Goal: Task Accomplishment & Management: Manage account settings

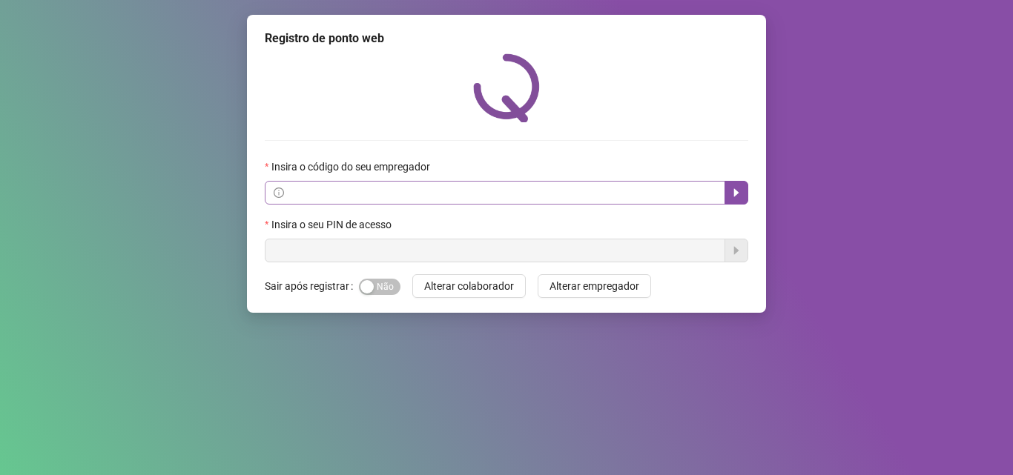
click at [481, 183] on span at bounding box center [495, 193] width 461 height 24
click at [481, 192] on input "text" at bounding box center [501, 193] width 429 height 16
click at [914, 243] on div "Registro de ponto web Insira o código do seu empregador Insira o seu PIN de ace…" at bounding box center [506, 237] width 1013 height 475
click at [389, 226] on label "Insira o seu PIN de acesso" at bounding box center [333, 225] width 136 height 16
click at [378, 197] on input "text" at bounding box center [501, 193] width 429 height 16
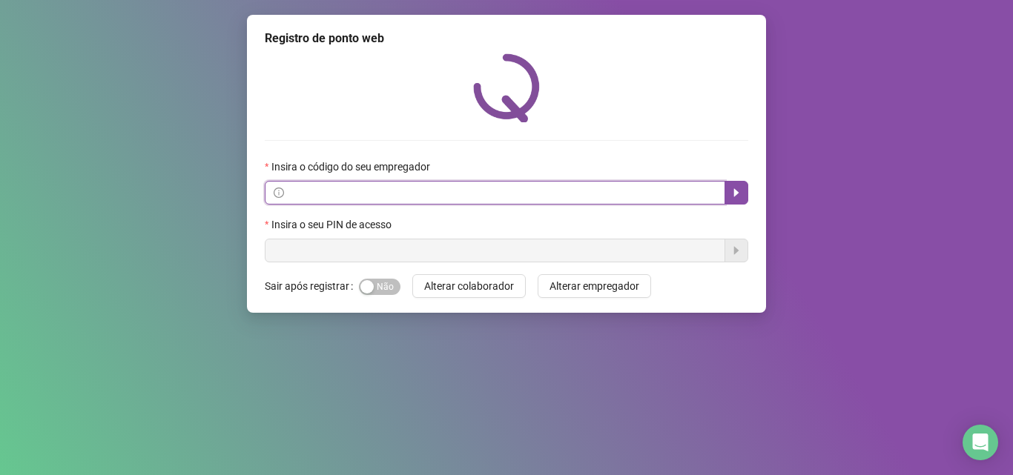
click at [311, 198] on input "text" at bounding box center [501, 193] width 429 height 16
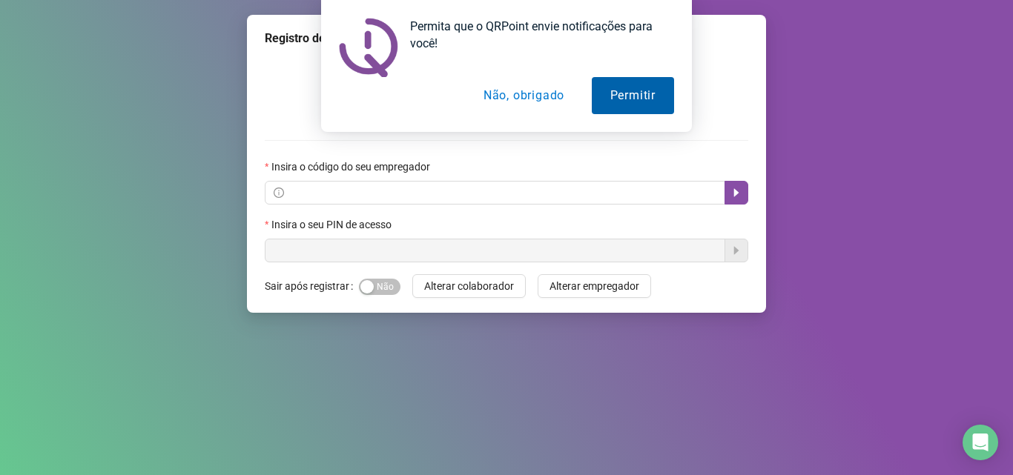
click at [594, 88] on button "Permitir" at bounding box center [633, 95] width 82 height 37
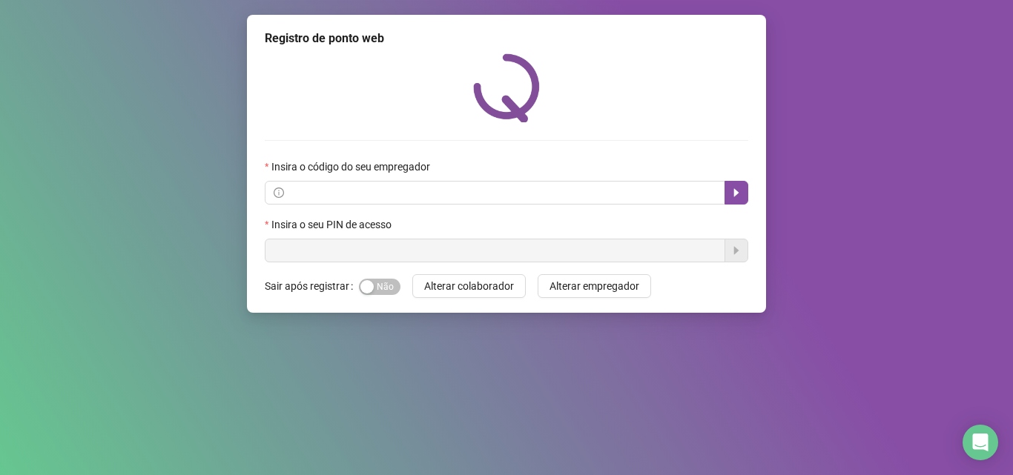
click at [657, 178] on div "Insira o código do seu empregador" at bounding box center [507, 170] width 484 height 22
click at [509, 116] on img at bounding box center [506, 87] width 67 height 69
click at [320, 164] on label "Insira o código do seu empregador" at bounding box center [352, 167] width 175 height 16
click at [320, 163] on label "Insira o código do seu empregador" at bounding box center [352, 167] width 175 height 16
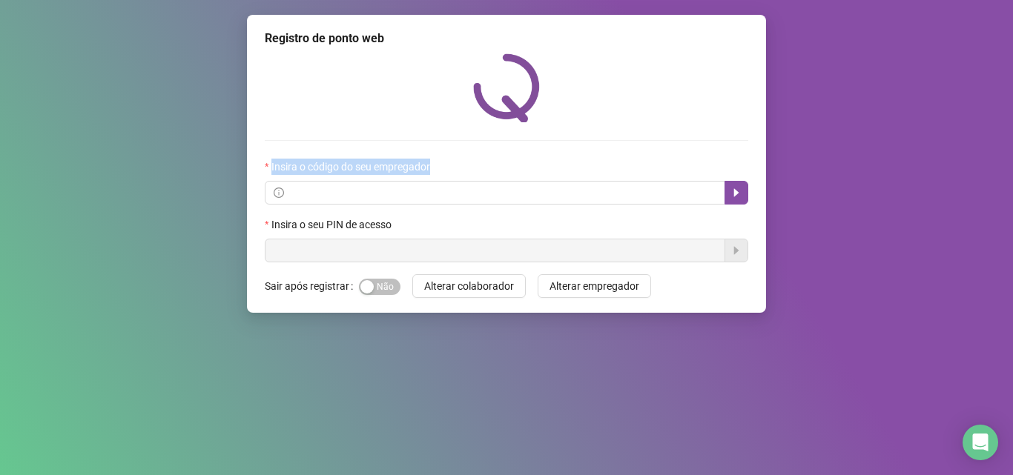
copy label "Insira o código do seu empregador"
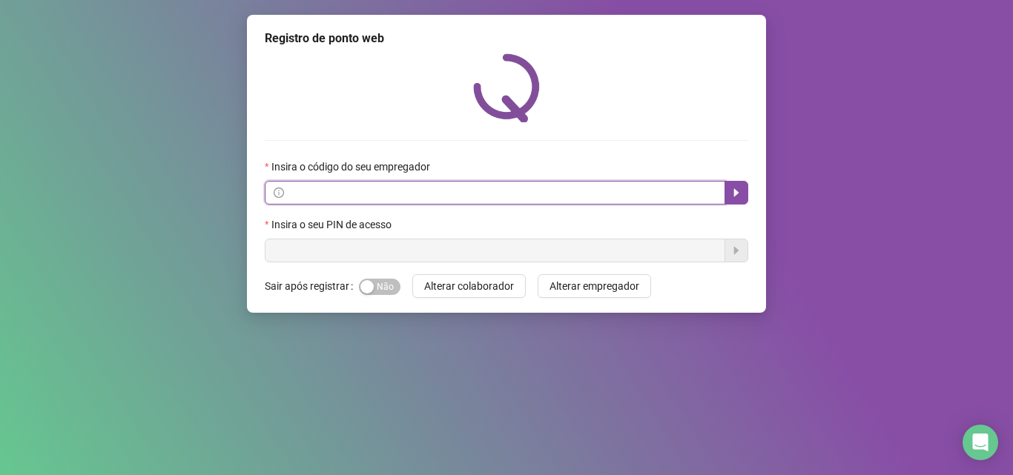
click at [438, 195] on input "text" at bounding box center [501, 193] width 429 height 16
paste input "**********"
type input "**********"
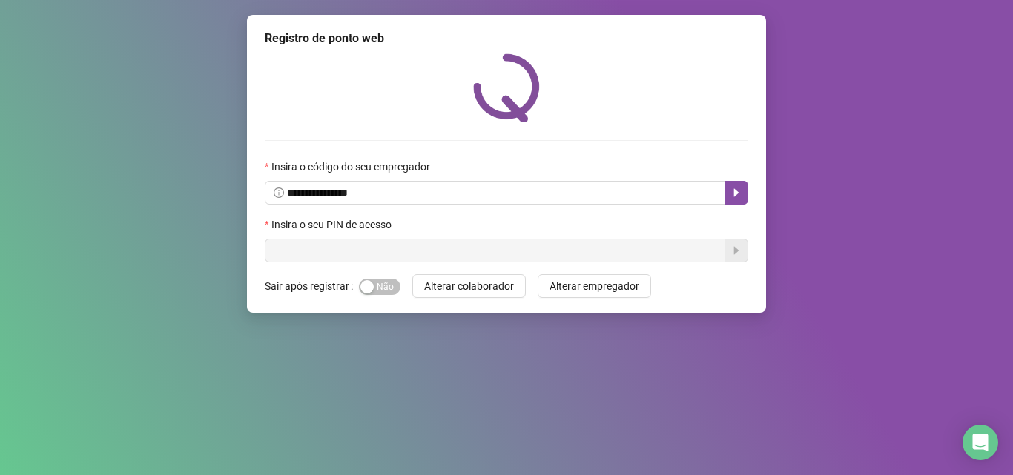
click at [735, 180] on div "Insira o código do seu empregador" at bounding box center [507, 170] width 484 height 22
click at [736, 191] on icon "caret-right" at bounding box center [736, 193] width 5 height 8
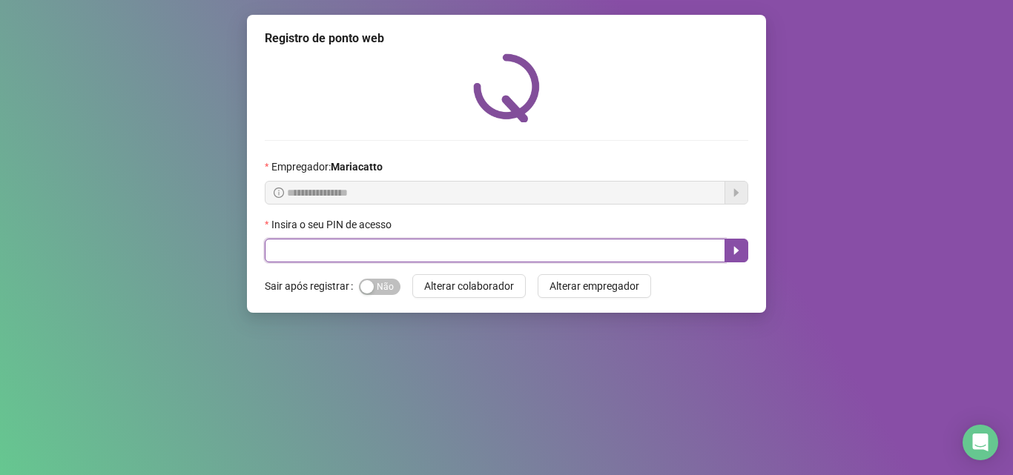
click at [419, 261] on input "text" at bounding box center [495, 251] width 461 height 24
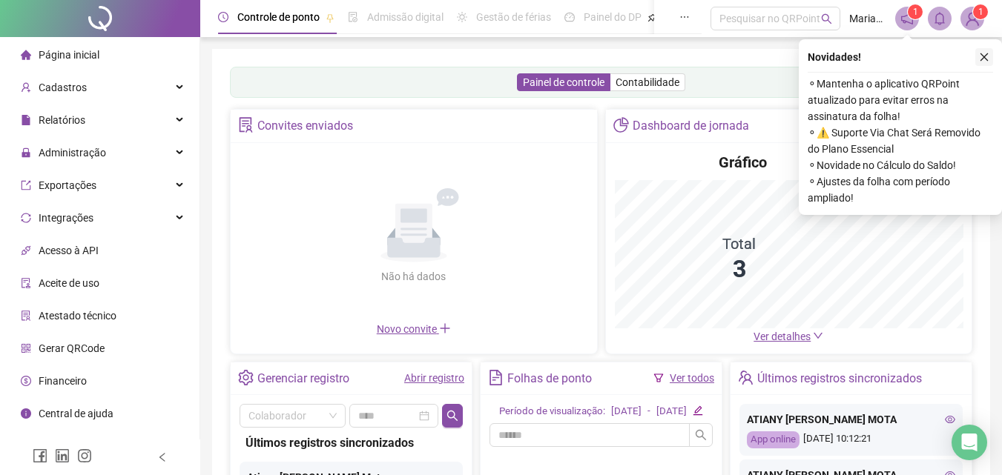
click at [975, 58] on button "button" at bounding box center [984, 57] width 18 height 18
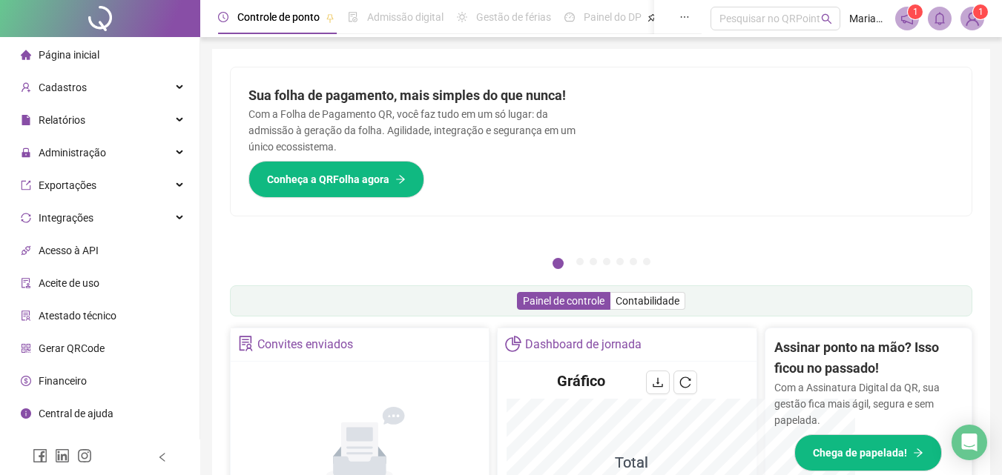
click at [911, 20] on icon "notification" at bounding box center [907, 18] width 13 height 13
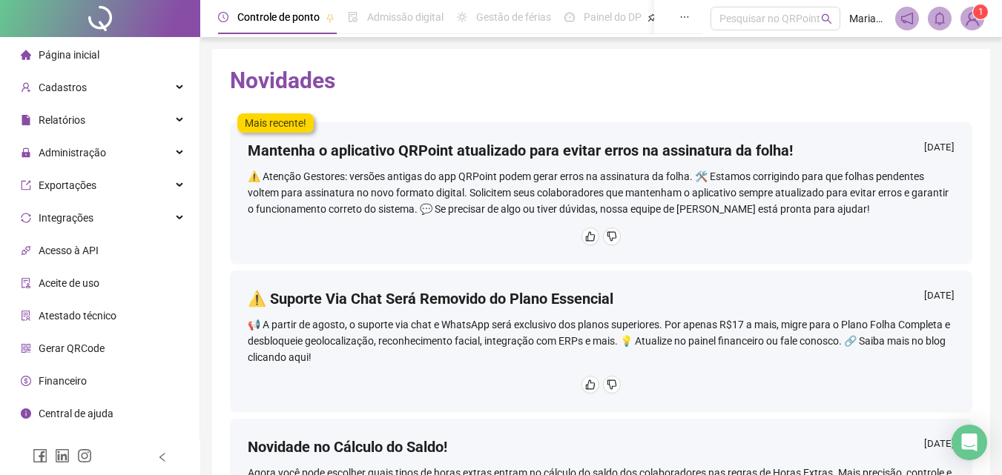
click at [964, 18] on img at bounding box center [972, 18] width 22 height 22
click at [941, 18] on icon "bell" at bounding box center [939, 18] width 13 height 13
click at [905, 16] on icon "notification" at bounding box center [907, 18] width 13 height 13
click at [868, 17] on span "Mariacatto" at bounding box center [867, 18] width 37 height 16
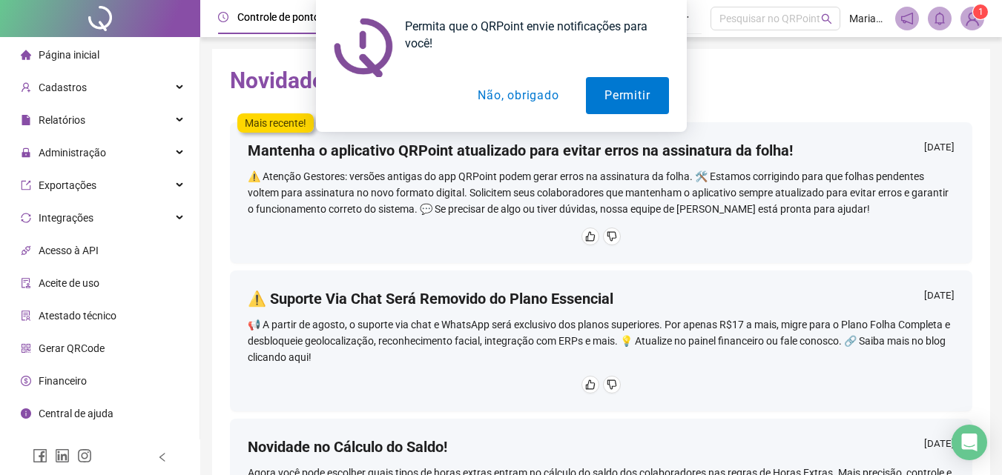
click at [522, 99] on button "Não, obrigado" at bounding box center [518, 95] width 118 height 37
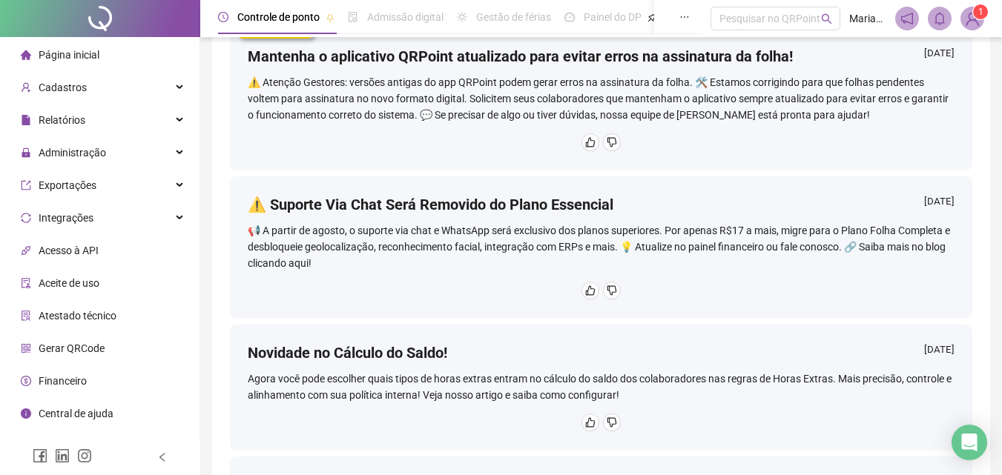
scroll to position [188, 0]
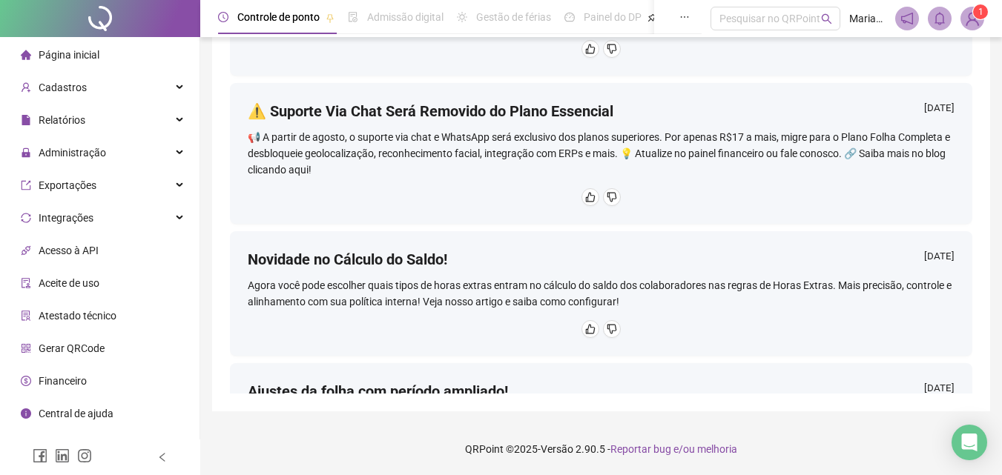
click at [974, 15] on sup "1" at bounding box center [980, 11] width 15 height 15
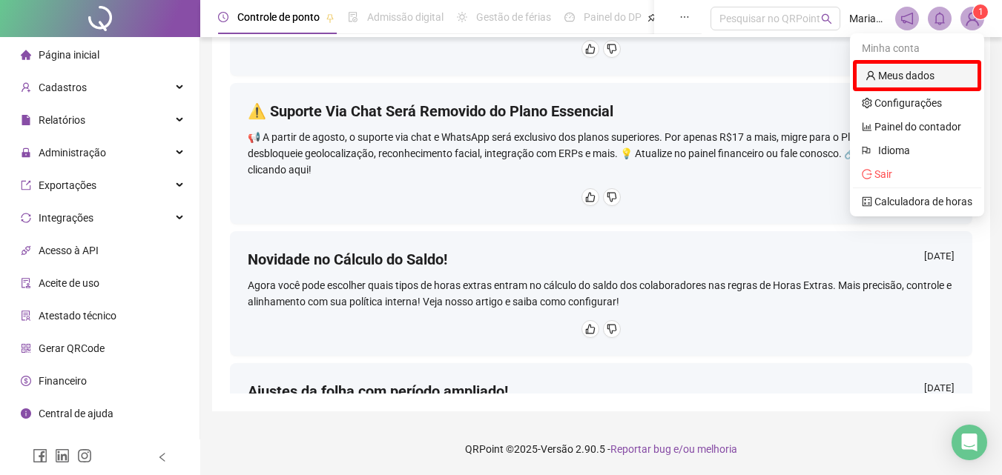
click at [935, 79] on link "Meus dados" at bounding box center [900, 76] width 69 height 12
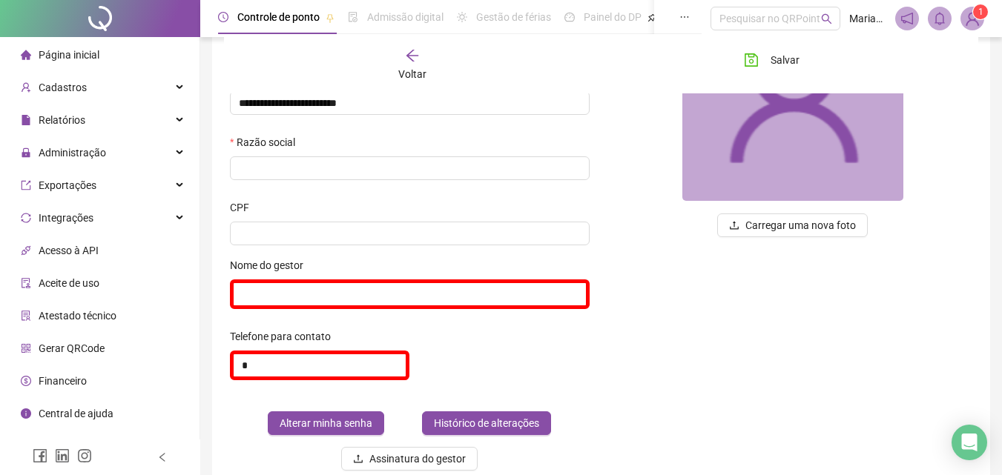
click at [723, 320] on div "Carregar uma nova foto" at bounding box center [794, 216] width 384 height 533
click at [570, 295] on input "text" at bounding box center [410, 295] width 360 height 30
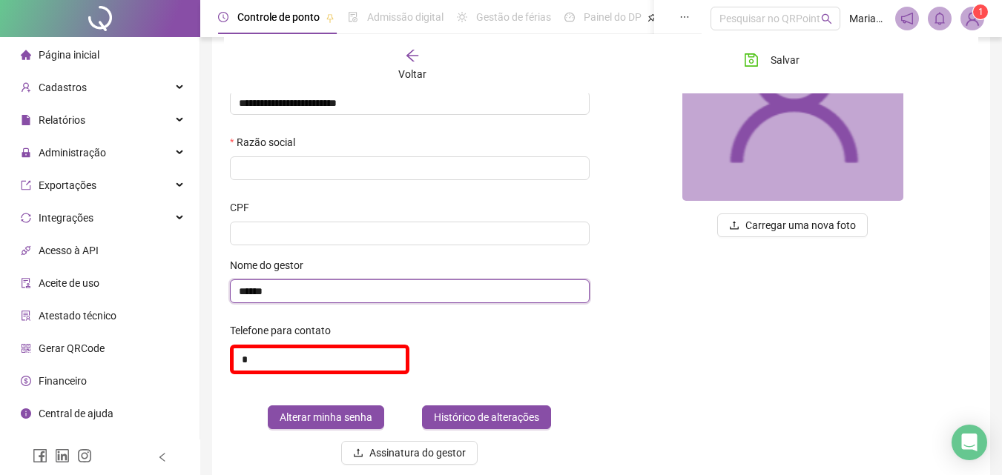
type input "******"
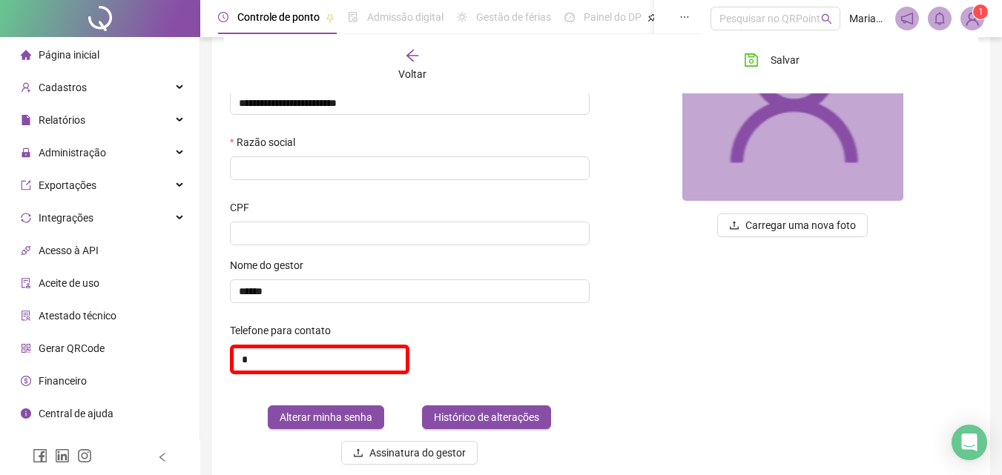
click at [220, 381] on div "**********" at bounding box center [410, 213] width 384 height 527
click at [246, 367] on input "*" at bounding box center [320, 360] width 180 height 30
click at [251, 364] on input "*" at bounding box center [320, 360] width 180 height 30
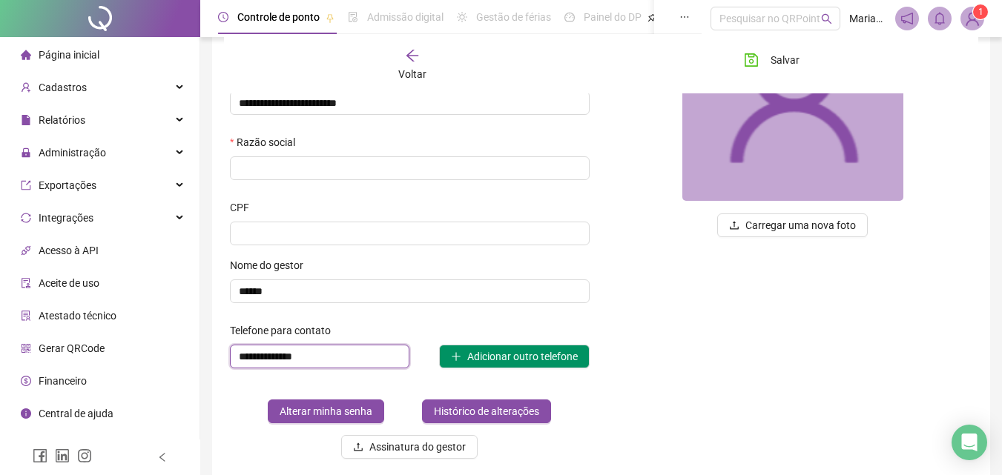
type input "**********"
click at [479, 379] on div "**********" at bounding box center [410, 363] width 360 height 36
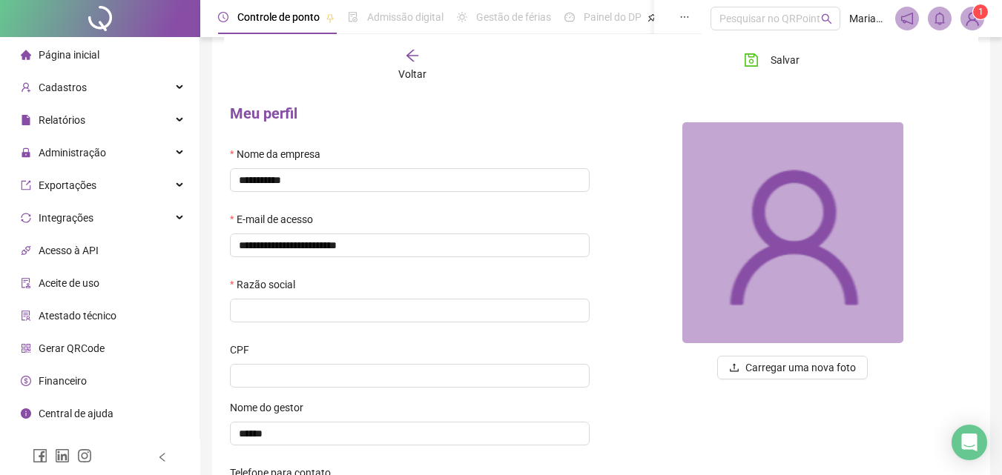
scroll to position [39, 0]
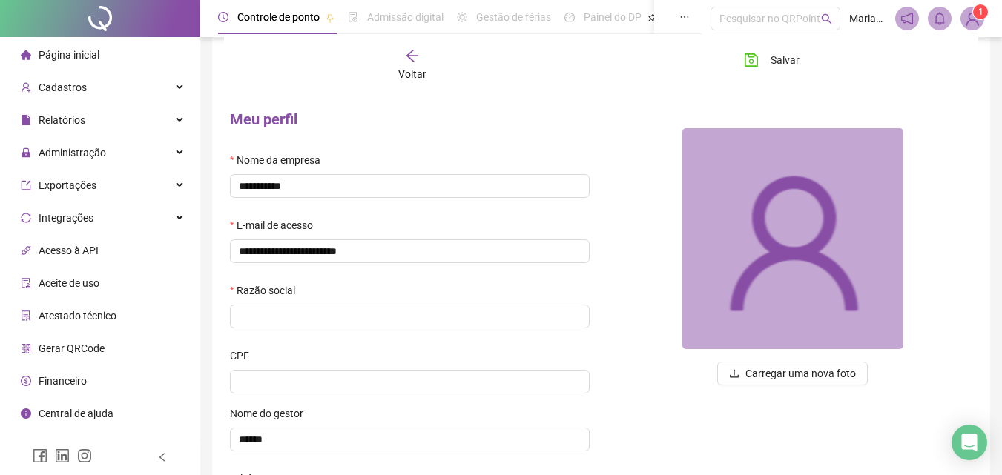
click at [441, 287] on div "Razão social" at bounding box center [410, 294] width 360 height 22
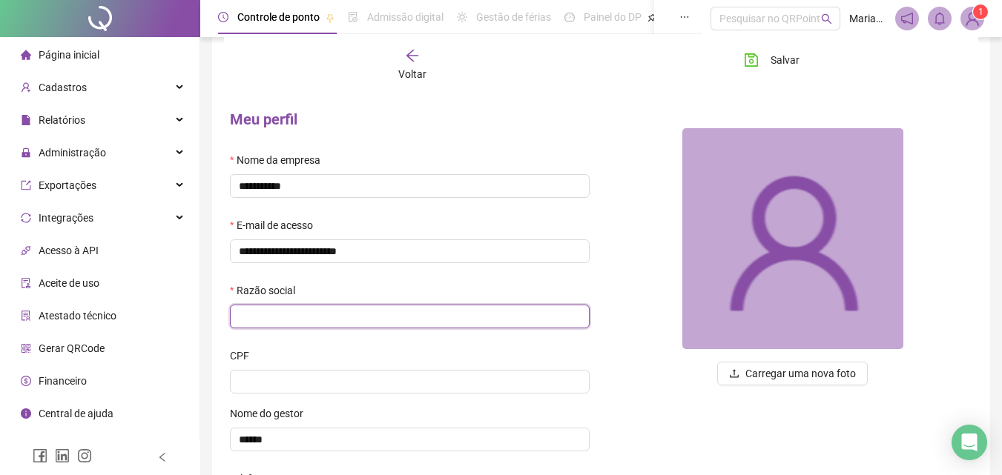
click at [449, 312] on input "text" at bounding box center [410, 317] width 360 height 24
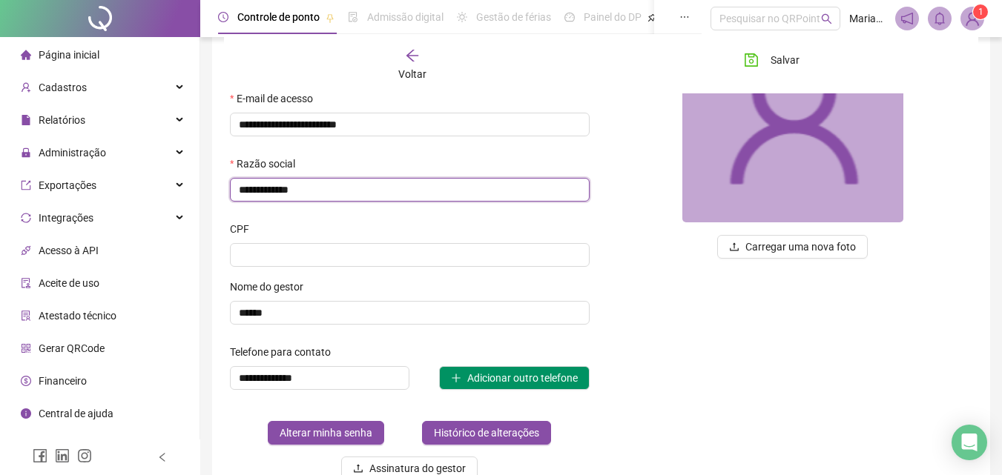
scroll to position [188, 0]
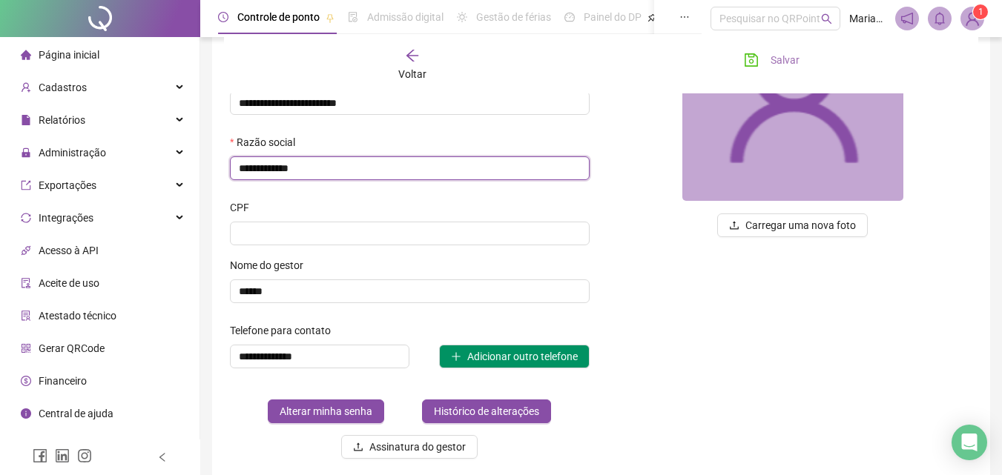
type input "**********"
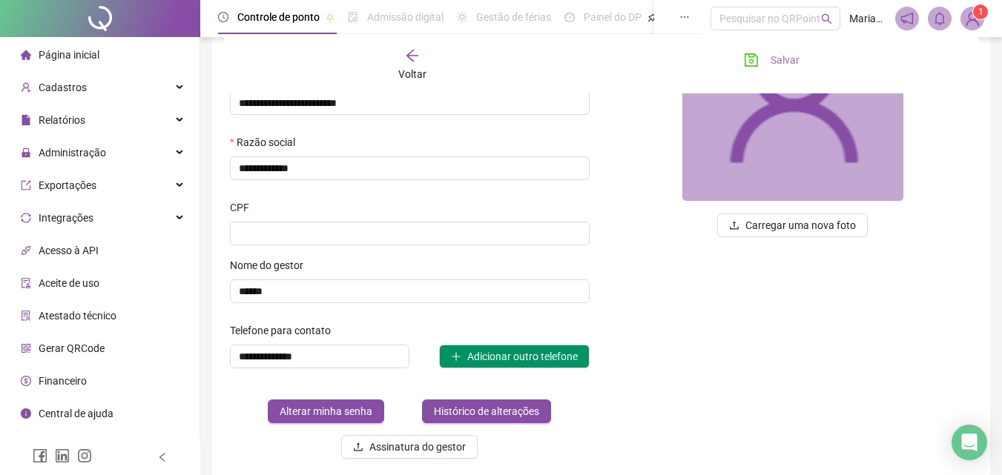
click at [786, 69] on button "Salvar" at bounding box center [772, 60] width 78 height 24
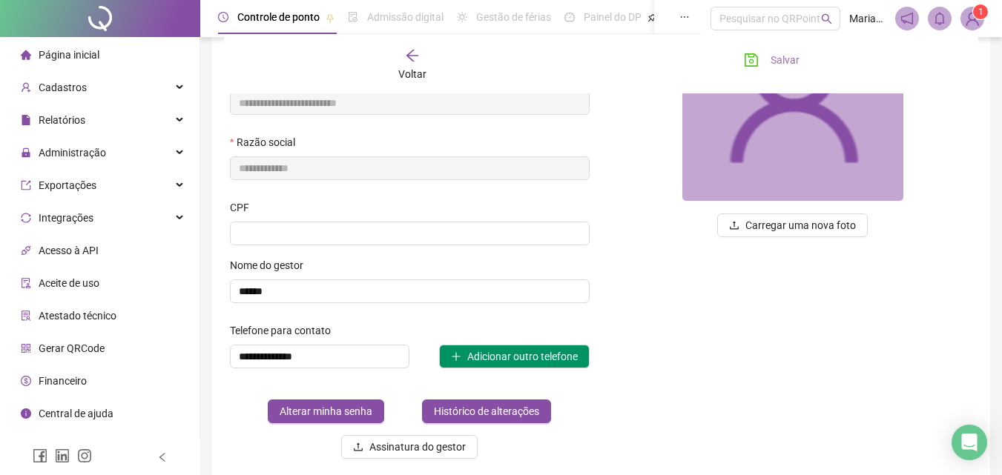
click at [786, 57] on span "Salvar" at bounding box center [785, 60] width 29 height 16
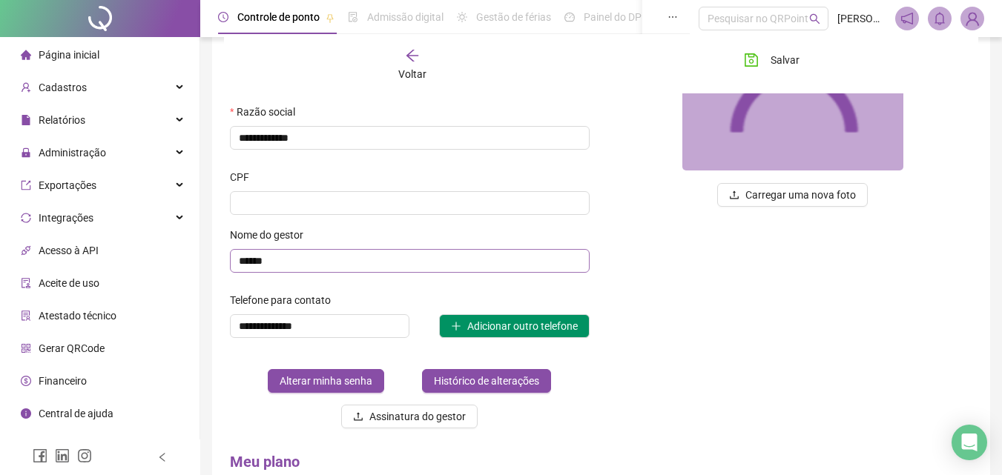
scroll to position [0, 0]
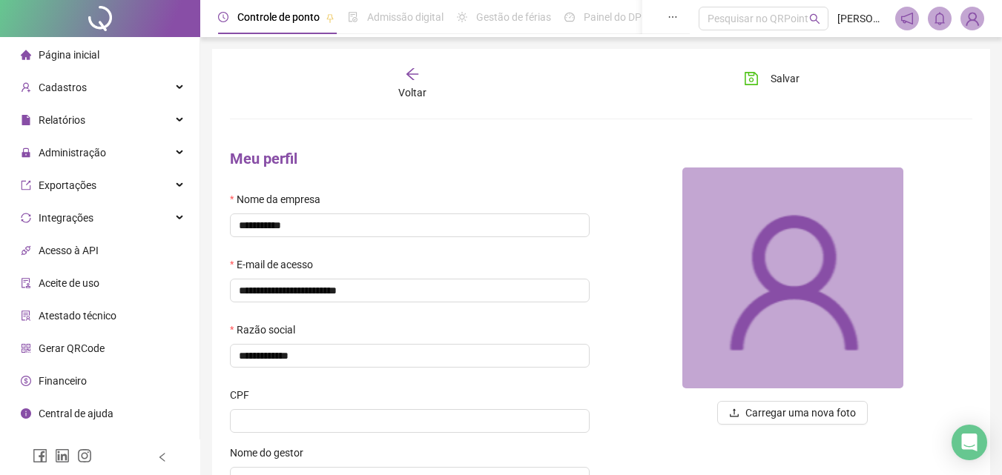
click at [981, 20] on img at bounding box center [972, 18] width 22 height 22
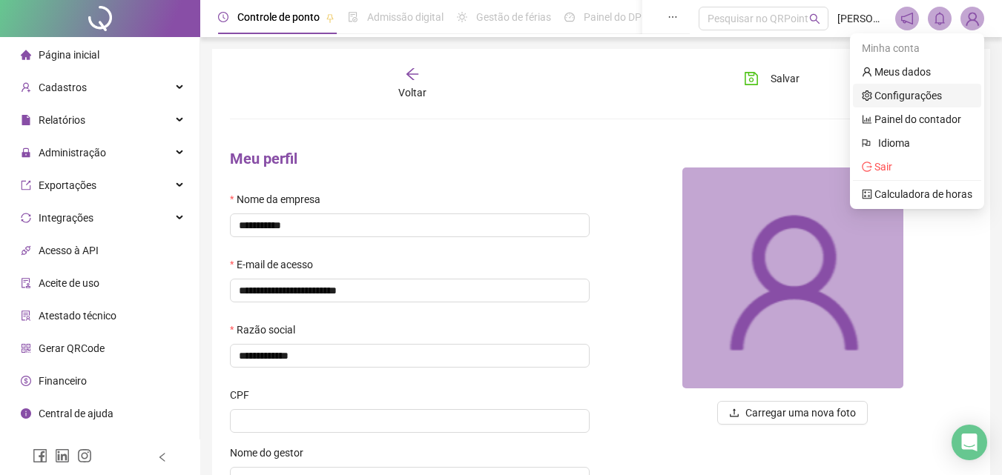
click at [927, 96] on link "Configurações" at bounding box center [902, 96] width 80 height 12
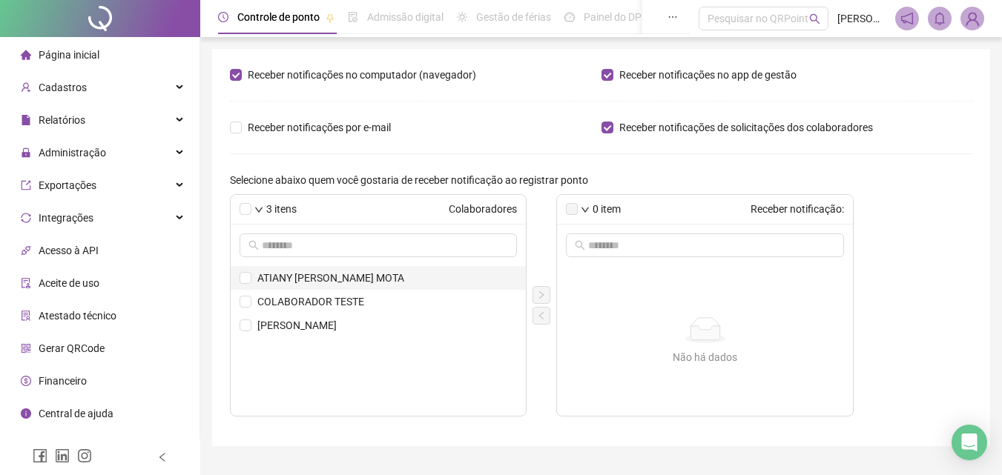
click at [296, 281] on span "ATIANY [PERSON_NAME] MOTA" at bounding box center [387, 278] width 260 height 16
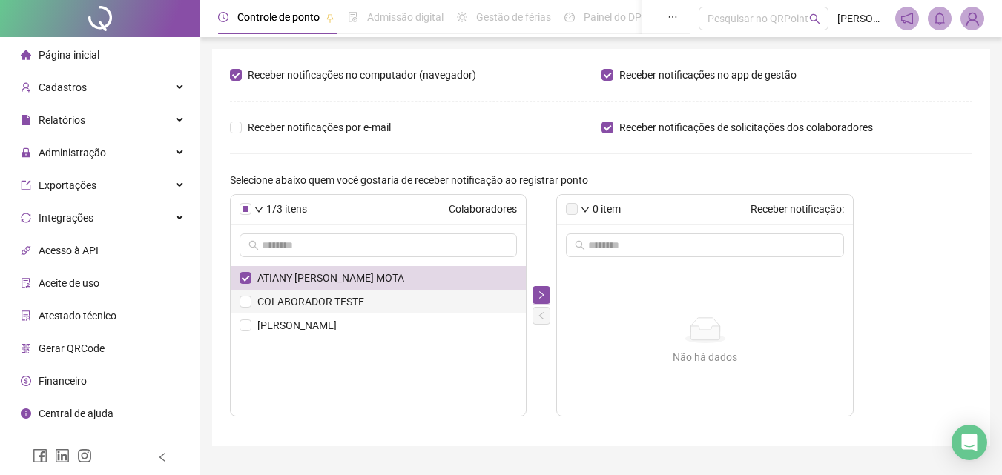
click at [288, 296] on span "COLABORADOR TESTE" at bounding box center [387, 302] width 260 height 16
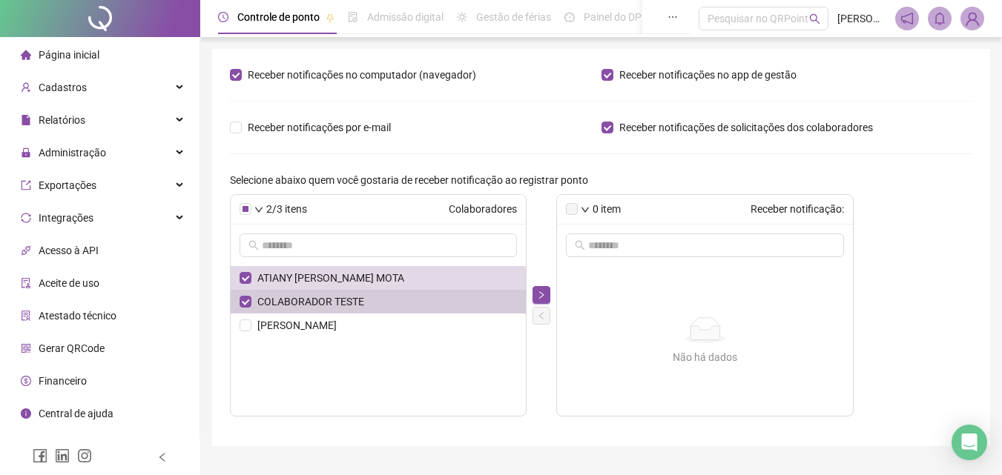
click at [284, 308] on span "COLABORADOR TESTE" at bounding box center [387, 302] width 260 height 16
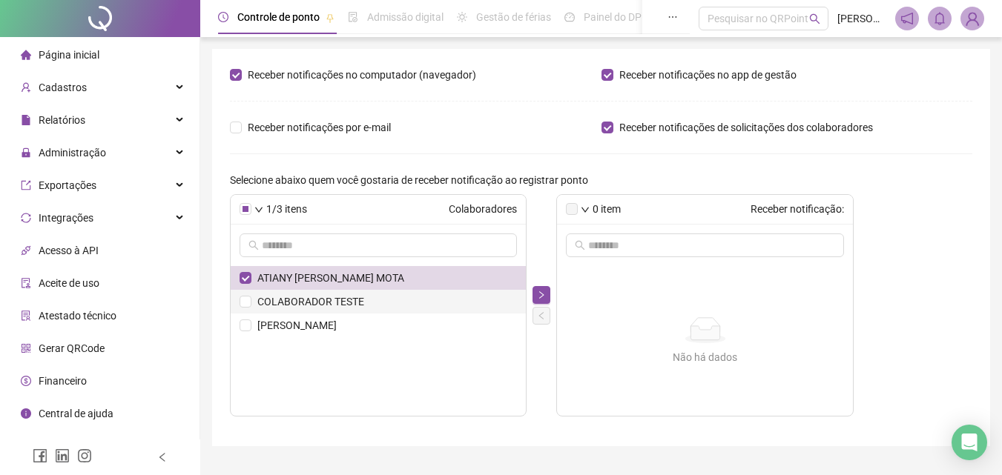
click at [284, 308] on span "COLABORADOR TESTE" at bounding box center [387, 302] width 260 height 16
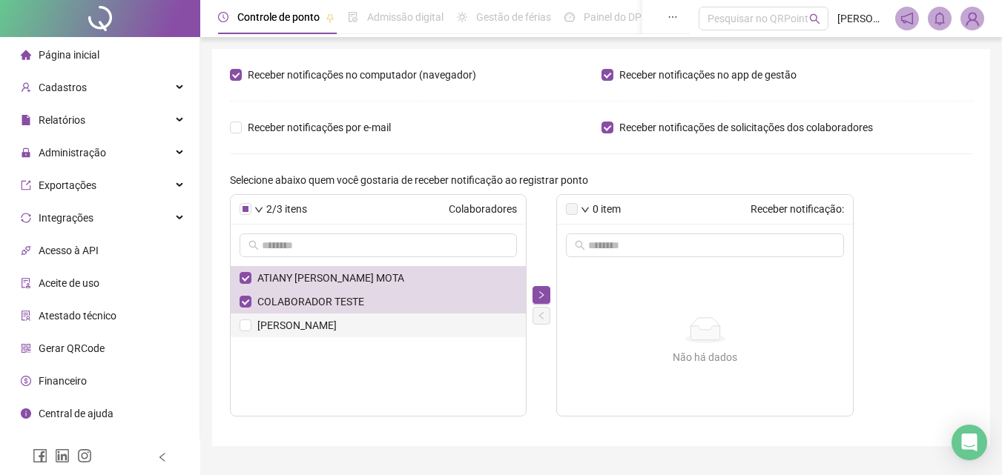
click at [277, 317] on li "[PERSON_NAME]" at bounding box center [378, 326] width 295 height 24
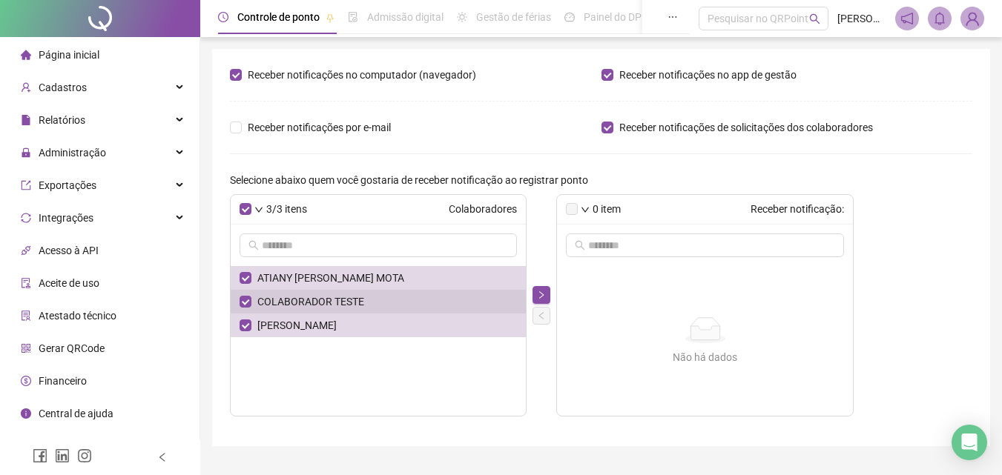
click at [277, 302] on span "COLABORADOR TESTE" at bounding box center [387, 302] width 260 height 16
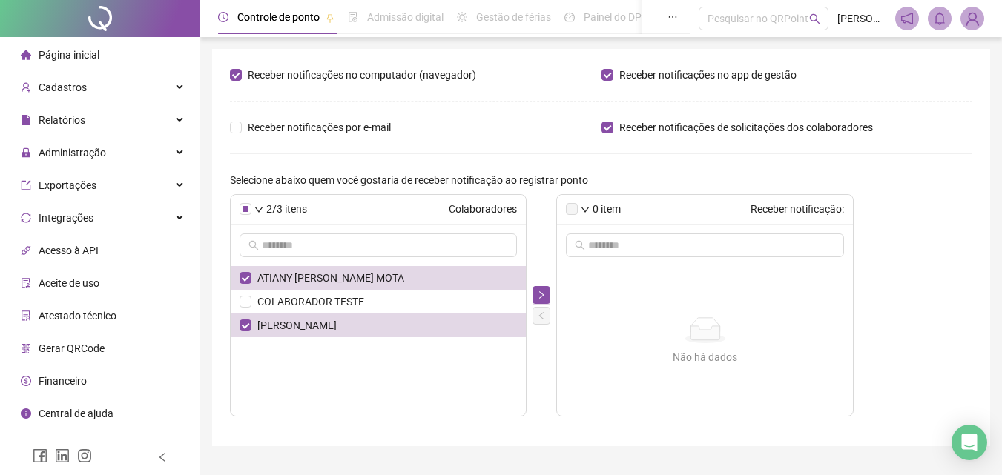
click at [974, 8] on img at bounding box center [972, 18] width 22 height 22
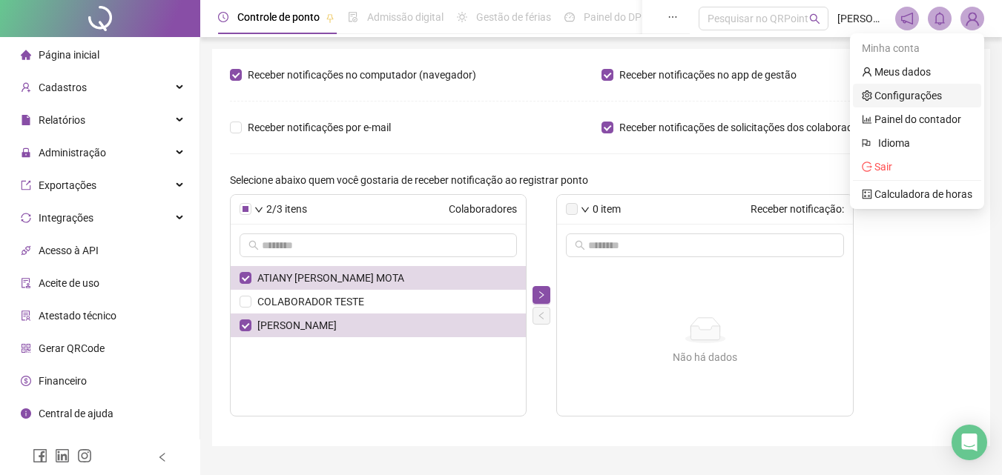
click at [889, 102] on link "Configurações" at bounding box center [902, 96] width 80 height 12
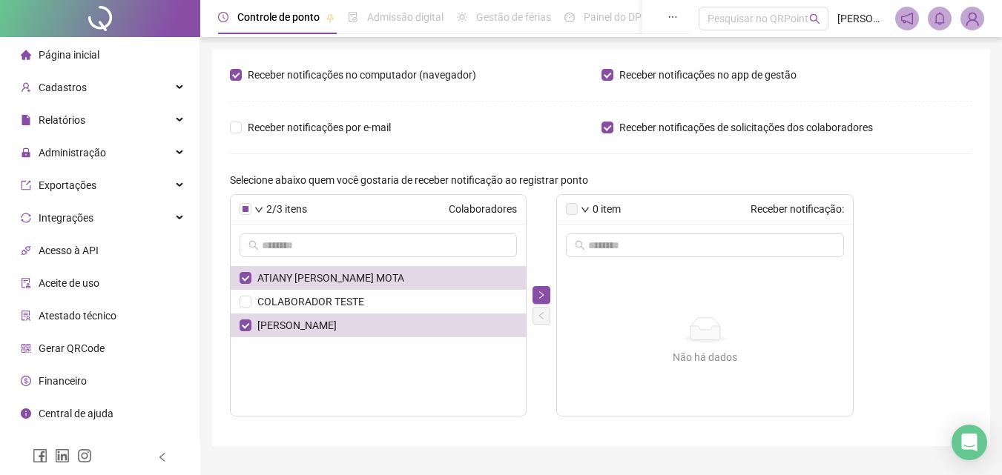
click at [229, 72] on div "Receber notificações no computador (navegador) Receber notificações no app de g…" at bounding box center [601, 248] width 778 height 398
click at [975, 9] on img at bounding box center [972, 18] width 22 height 22
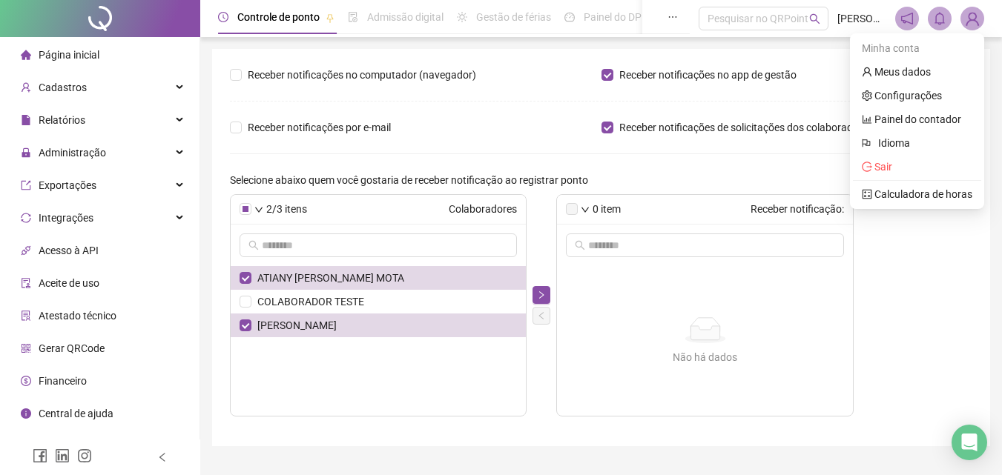
click at [972, 19] on img at bounding box center [972, 18] width 22 height 22
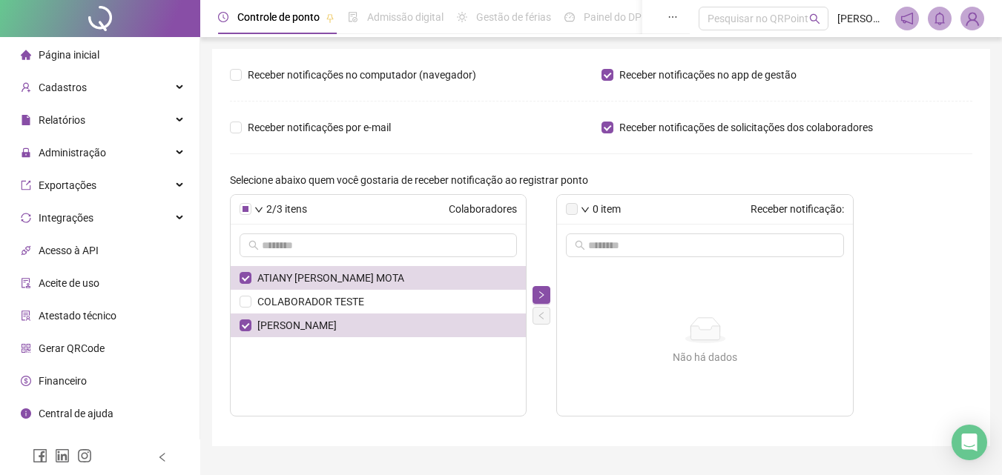
click at [391, 26] on div "Admissão digital" at bounding box center [396, 17] width 96 height 34
click at [412, 22] on span "Admissão digital" at bounding box center [405, 17] width 76 height 12
click at [299, 16] on span "Controle de ponto" at bounding box center [278, 17] width 82 height 12
click at [966, 15] on img at bounding box center [972, 18] width 22 height 22
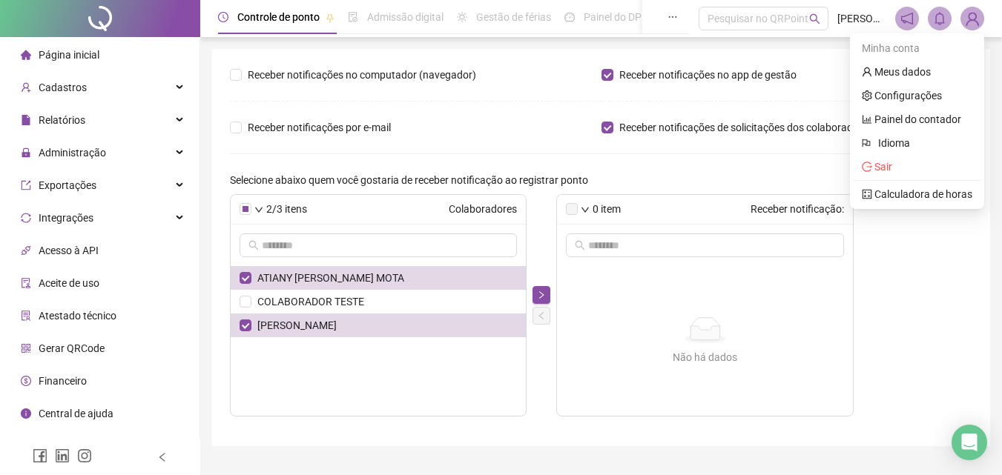
click at [972, 20] on img at bounding box center [972, 18] width 22 height 22
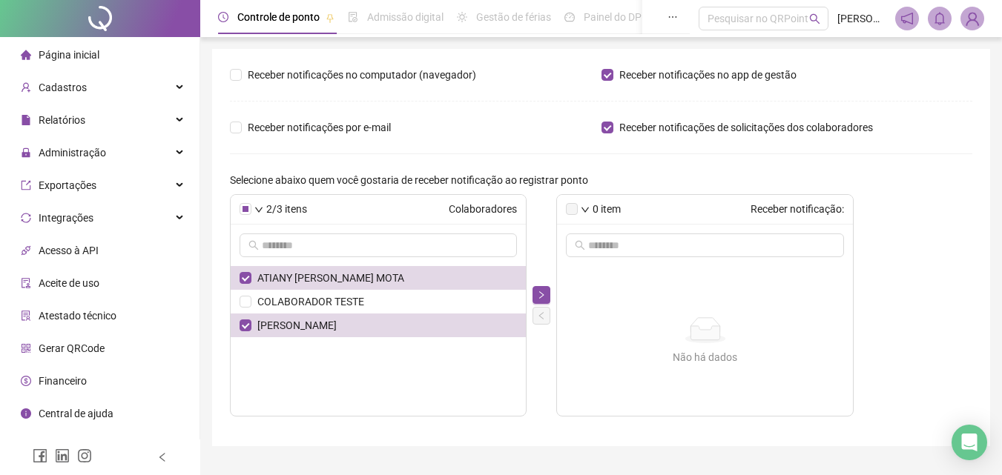
click at [972, 20] on img at bounding box center [972, 18] width 22 height 22
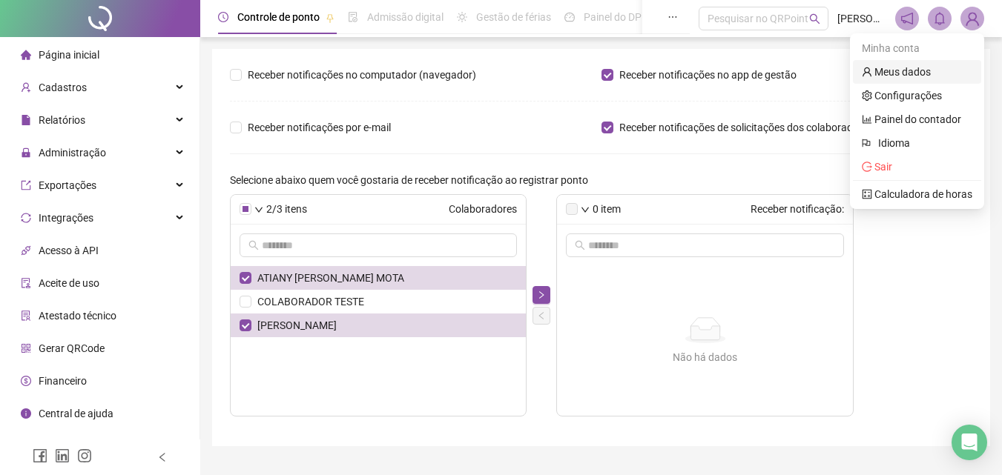
click at [913, 78] on link "Meus dados" at bounding box center [896, 72] width 69 height 12
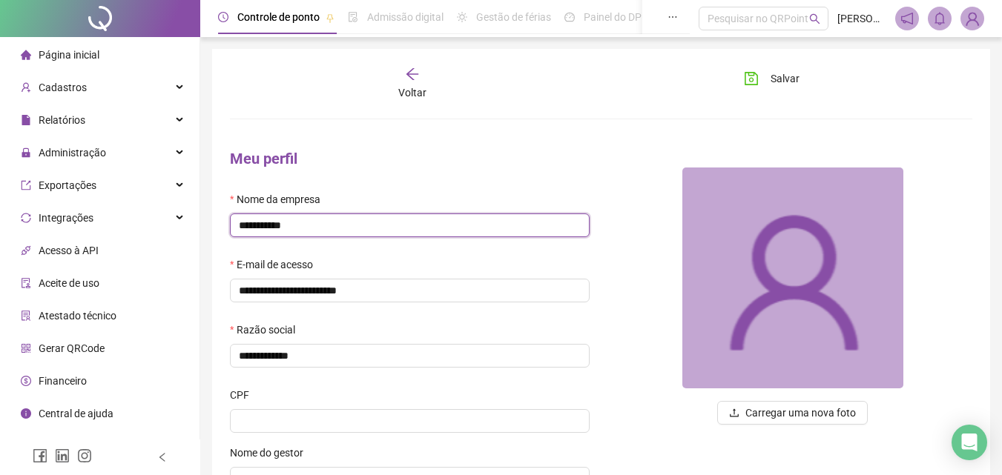
click at [272, 217] on input "**********" at bounding box center [410, 226] width 360 height 24
type input "**********"
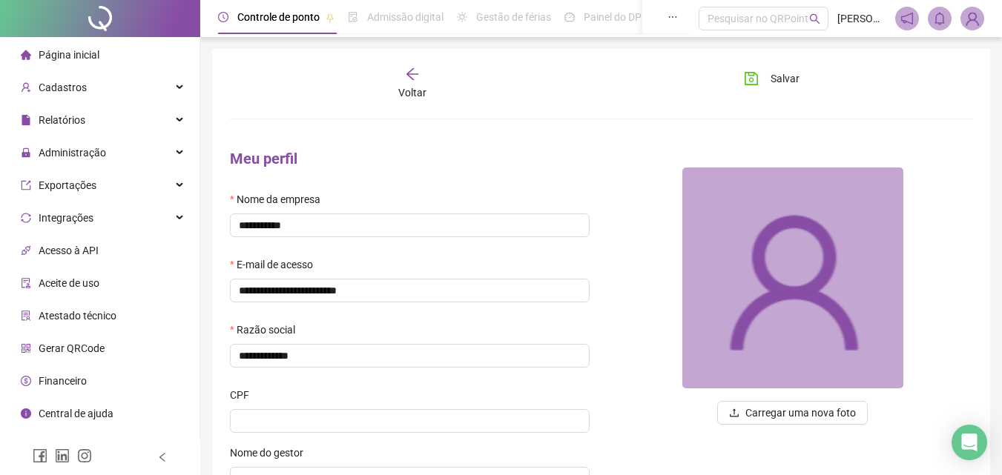
click at [746, 75] on button "Salvar" at bounding box center [772, 79] width 78 height 24
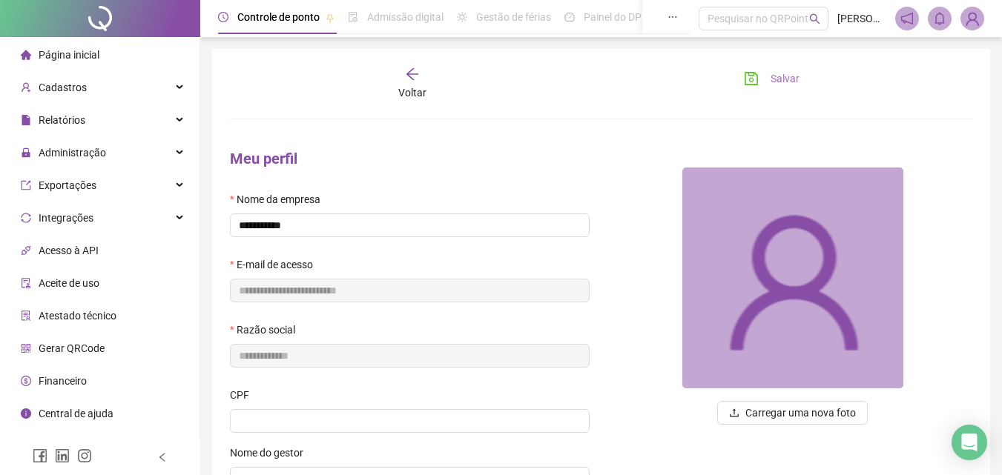
click at [779, 82] on span "Salvar" at bounding box center [785, 78] width 29 height 16
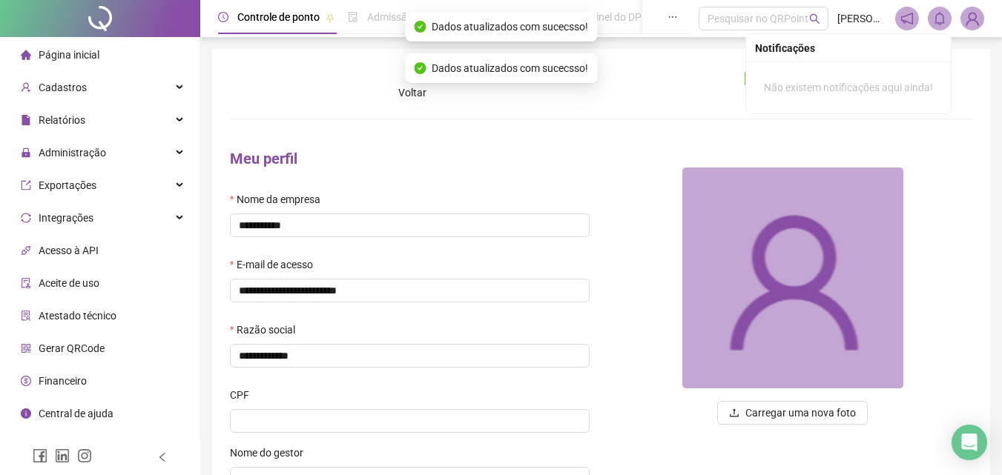
click at [972, 16] on img at bounding box center [972, 18] width 22 height 22
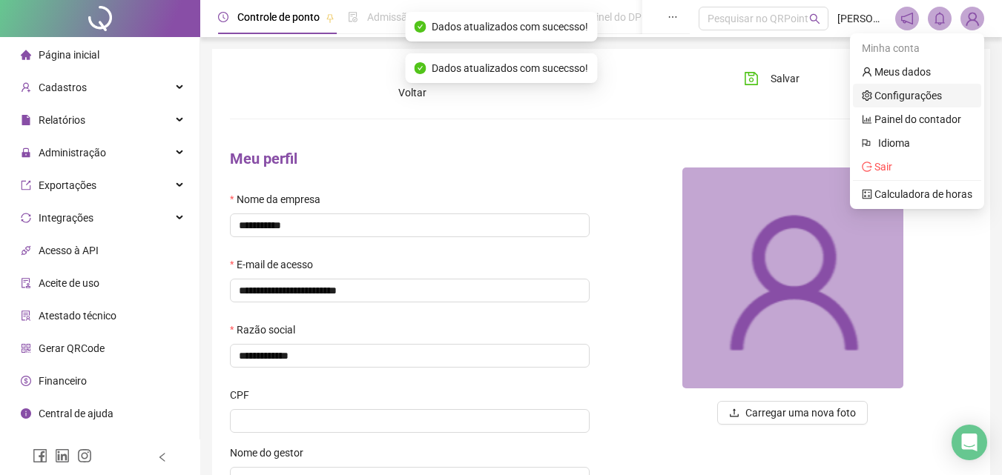
click at [899, 102] on link "Configurações" at bounding box center [902, 96] width 80 height 12
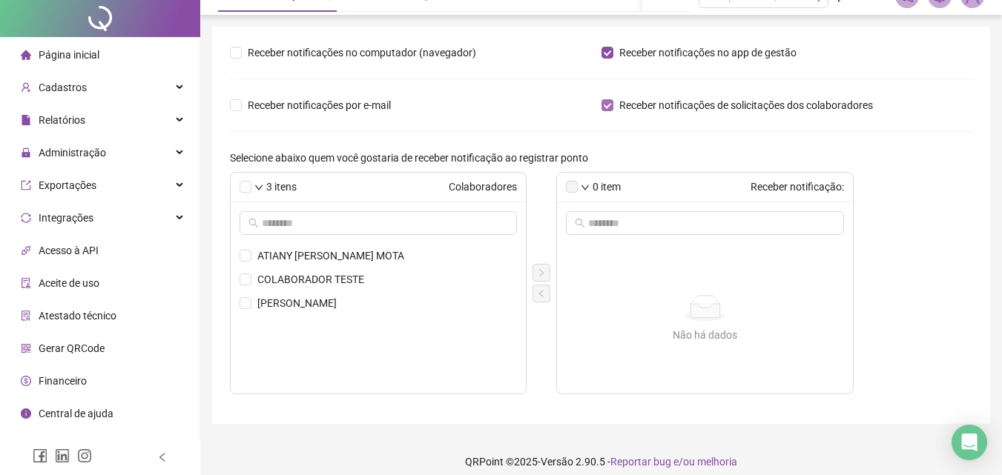
scroll to position [35, 0]
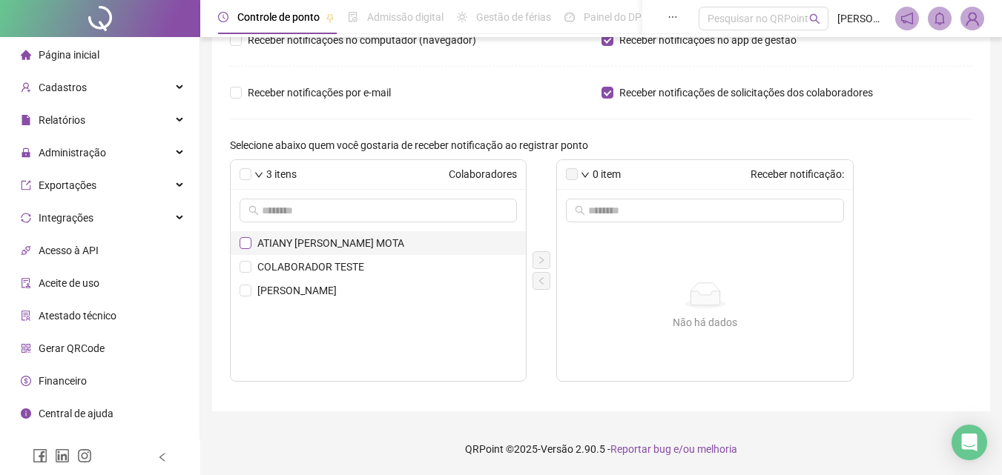
click at [250, 240] on span at bounding box center [246, 243] width 12 height 12
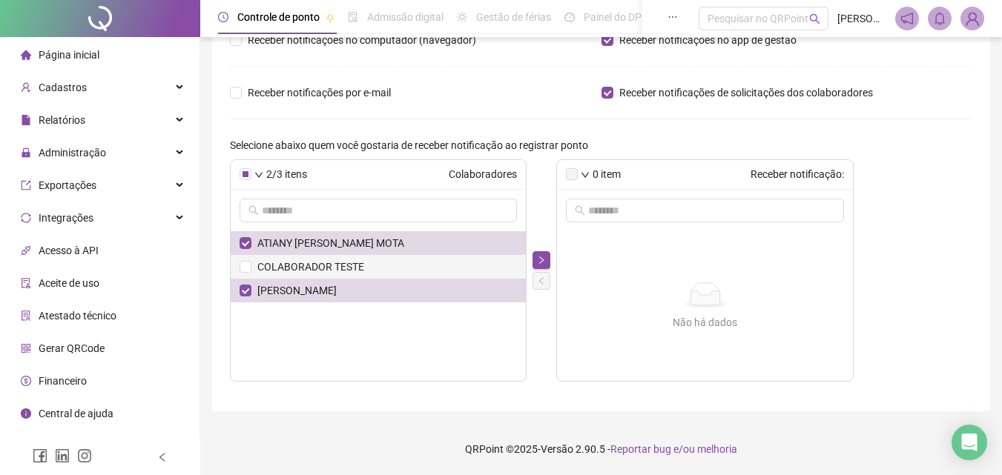
scroll to position [0, 0]
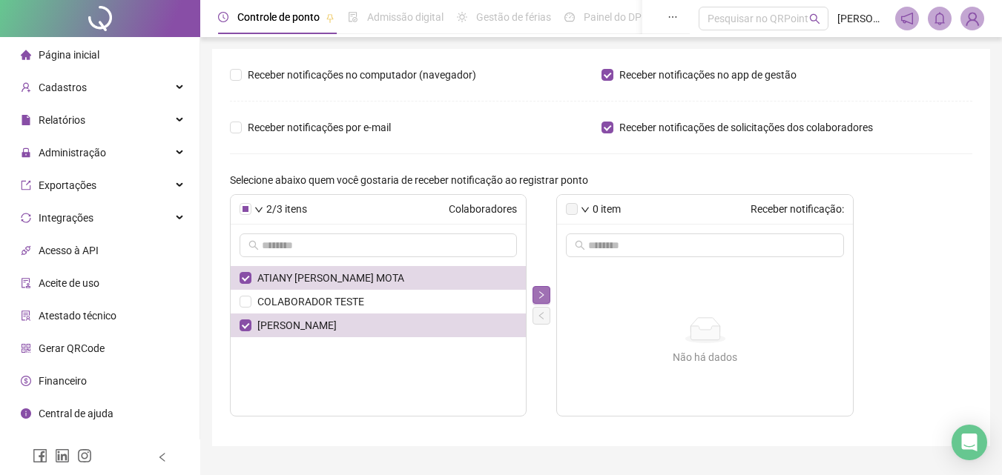
click at [542, 298] on icon "right" at bounding box center [541, 295] width 9 height 9
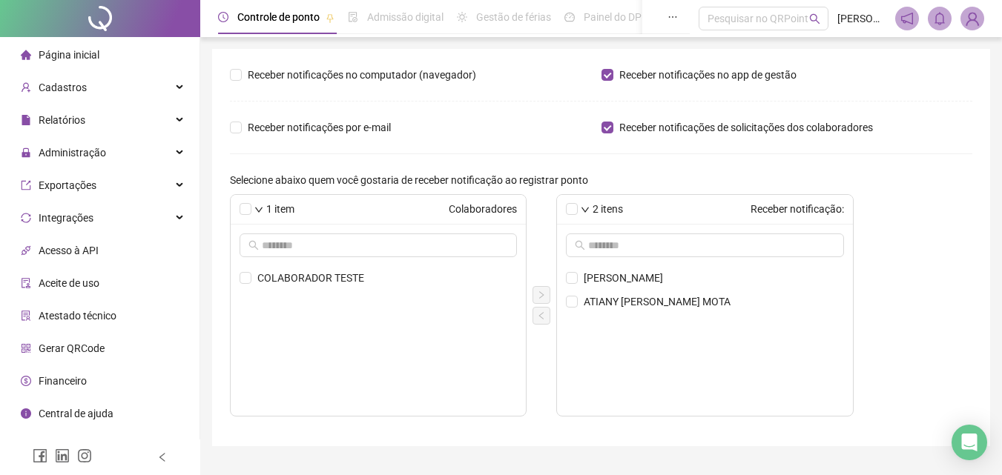
click at [994, 18] on header "Controle de ponto Admissão digital Gestão de férias Painel do DP Folha de pagam…" at bounding box center [601, 18] width 802 height 37
click at [977, 16] on img at bounding box center [972, 18] width 22 height 22
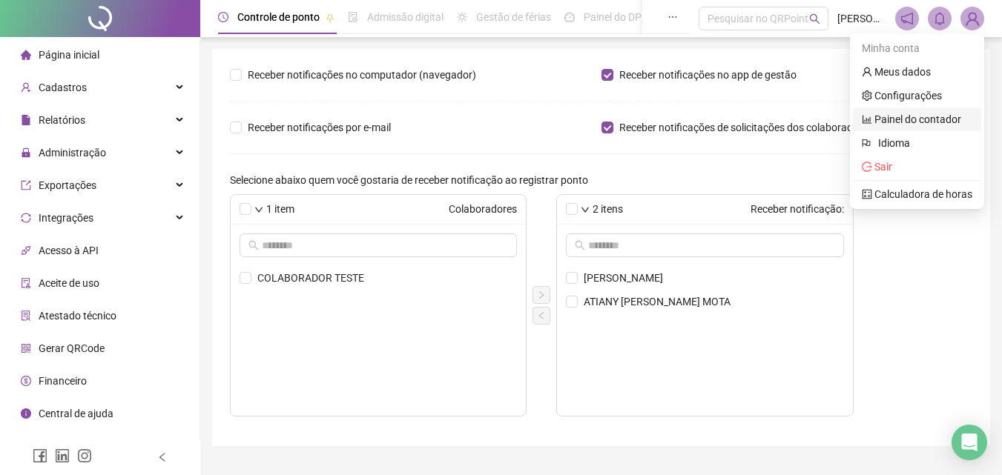
click at [921, 116] on link "Painel do contador" at bounding box center [911, 119] width 99 height 12
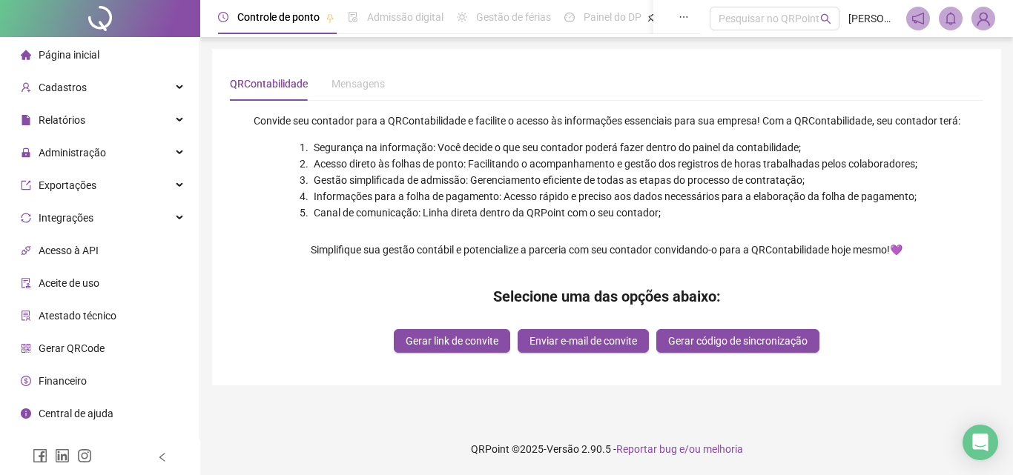
click at [849, 16] on span "[PERSON_NAME]" at bounding box center [873, 18] width 49 height 16
click at [820, 20] on icon "search" at bounding box center [825, 18] width 11 height 11
click at [667, 15] on button "button" at bounding box center [684, 17] width 34 height 34
click at [667, 17] on button "button" at bounding box center [684, 17] width 34 height 34
click at [679, 19] on icon "ellipsis" at bounding box center [684, 17] width 10 height 10
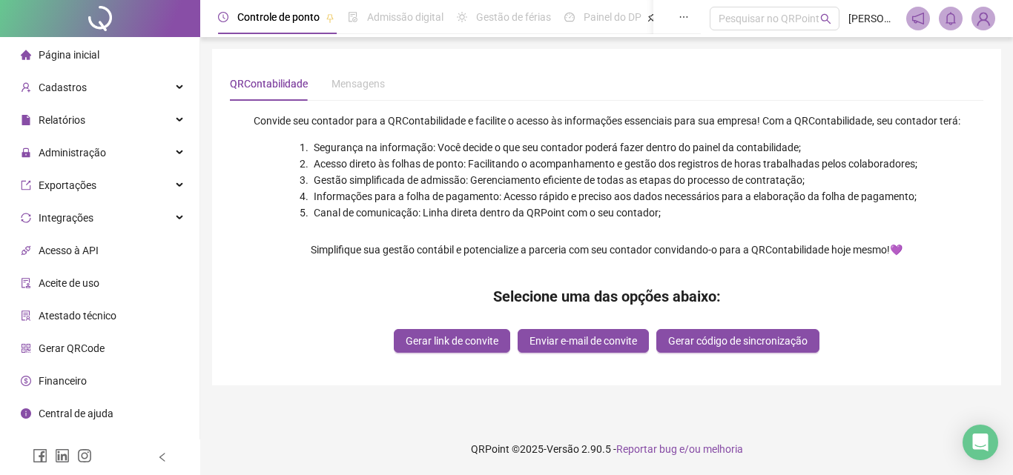
click at [954, 21] on icon "bell" at bounding box center [950, 18] width 13 height 13
click at [910, 24] on span at bounding box center [918, 19] width 24 height 24
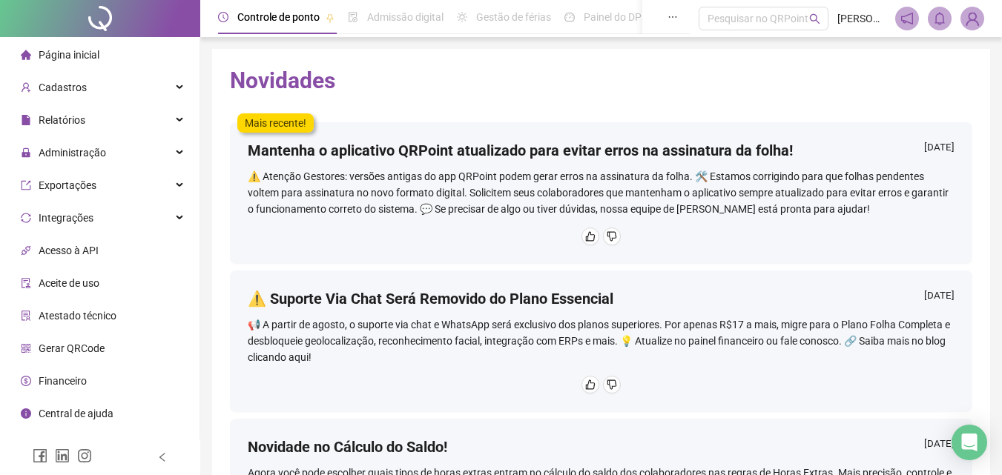
click at [976, 19] on img at bounding box center [972, 18] width 22 height 22
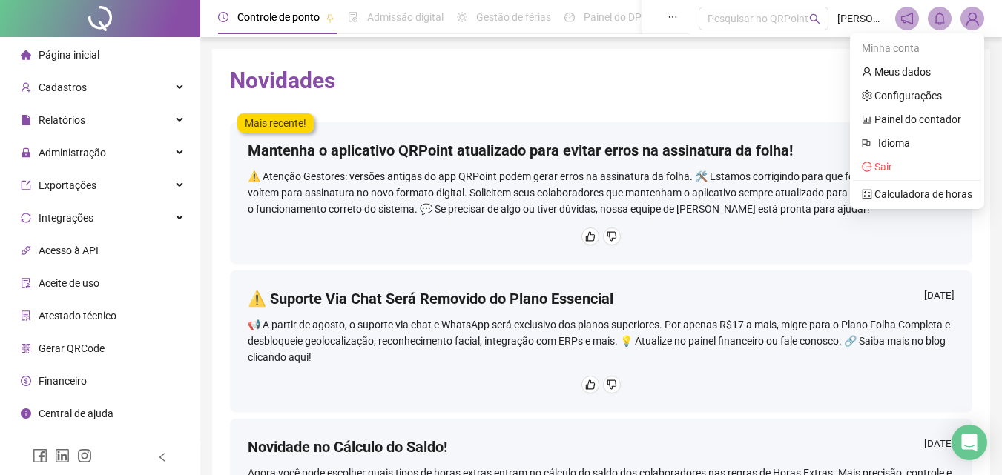
click at [863, 17] on span "[PERSON_NAME]" at bounding box center [861, 18] width 49 height 16
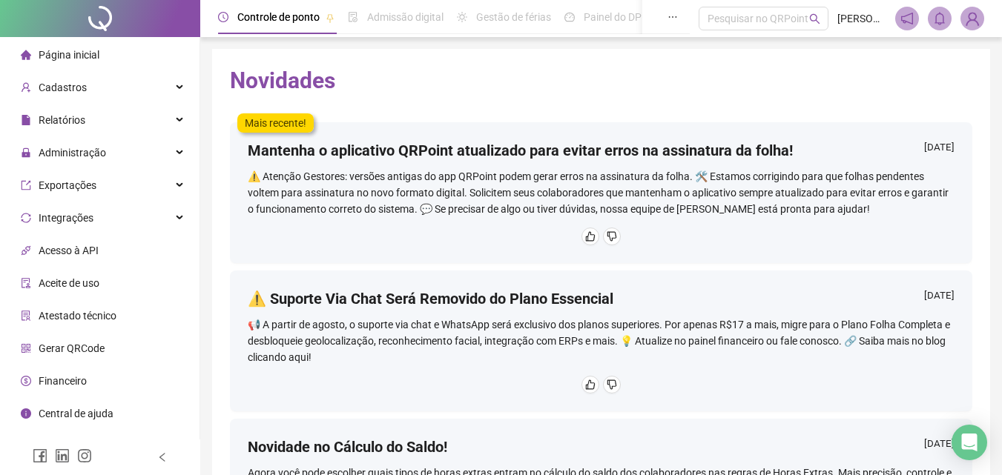
click at [859, 24] on span "[PERSON_NAME]" at bounding box center [861, 18] width 49 height 16
click at [92, 19] on div at bounding box center [100, 18] width 200 height 37
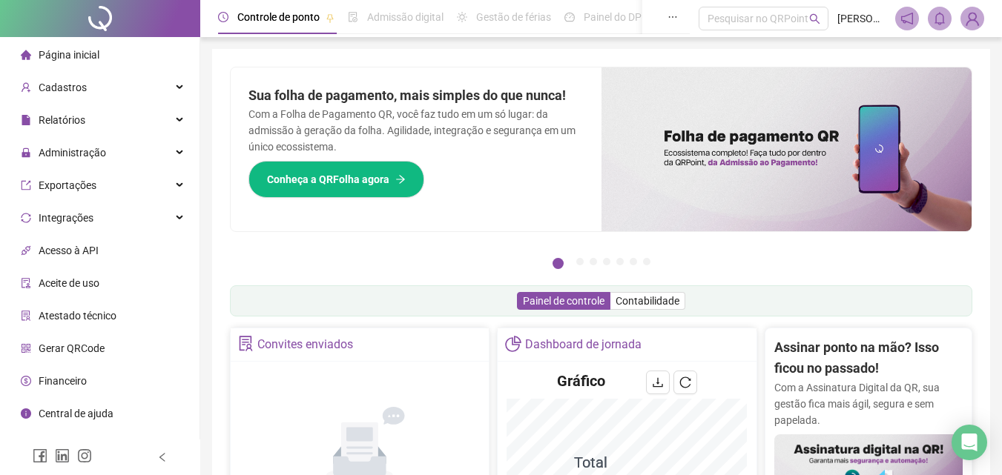
click at [93, 279] on span "Aceite de uso" at bounding box center [69, 283] width 61 height 12
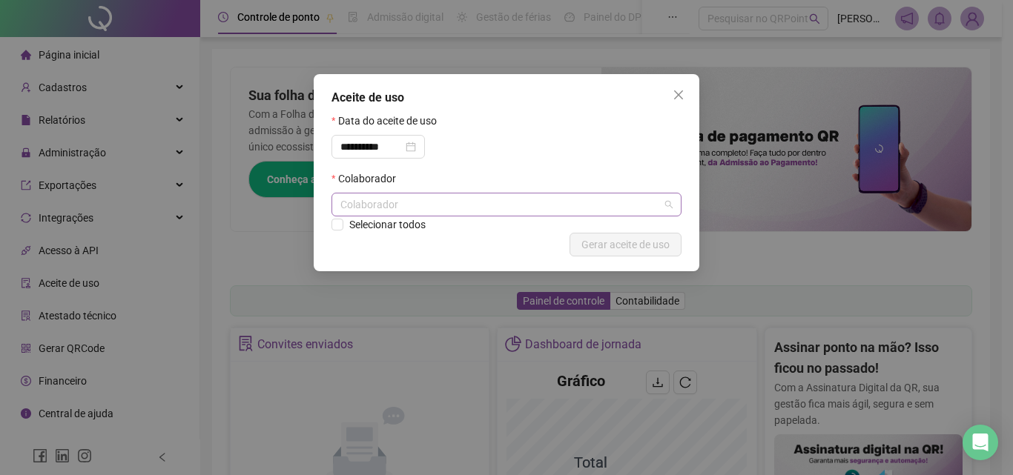
click at [542, 203] on div "Colaborador" at bounding box center [507, 205] width 350 height 24
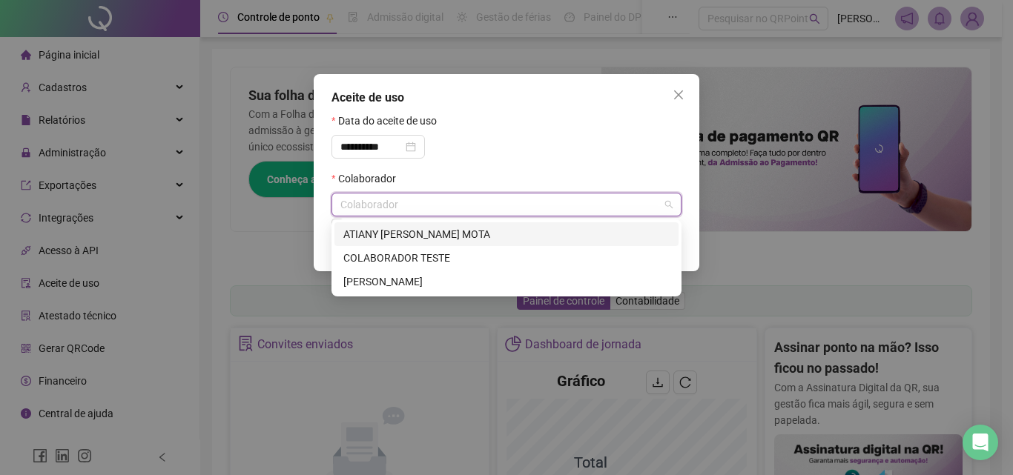
click at [487, 234] on div "ATIANY [PERSON_NAME] MOTA" at bounding box center [506, 234] width 326 height 16
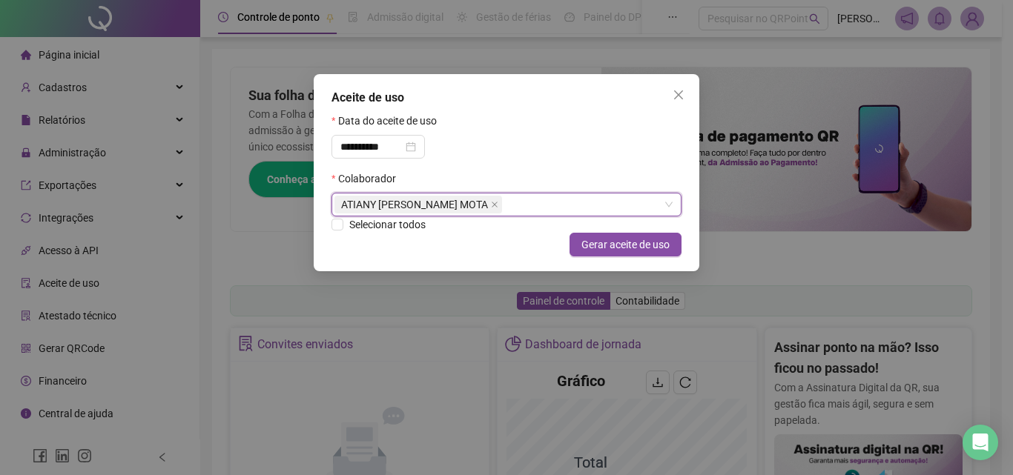
click at [304, 231] on div "**********" at bounding box center [506, 237] width 1013 height 475
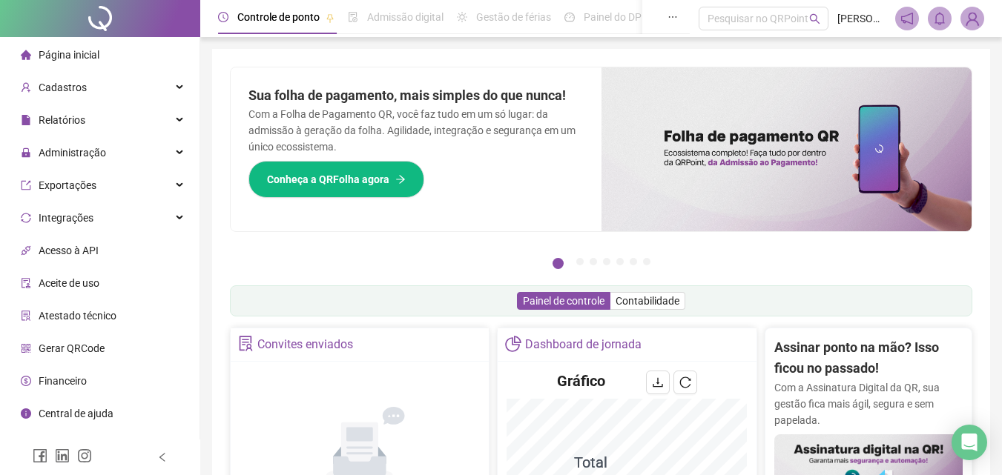
click at [62, 283] on span "Aceite de uso" at bounding box center [69, 283] width 61 height 12
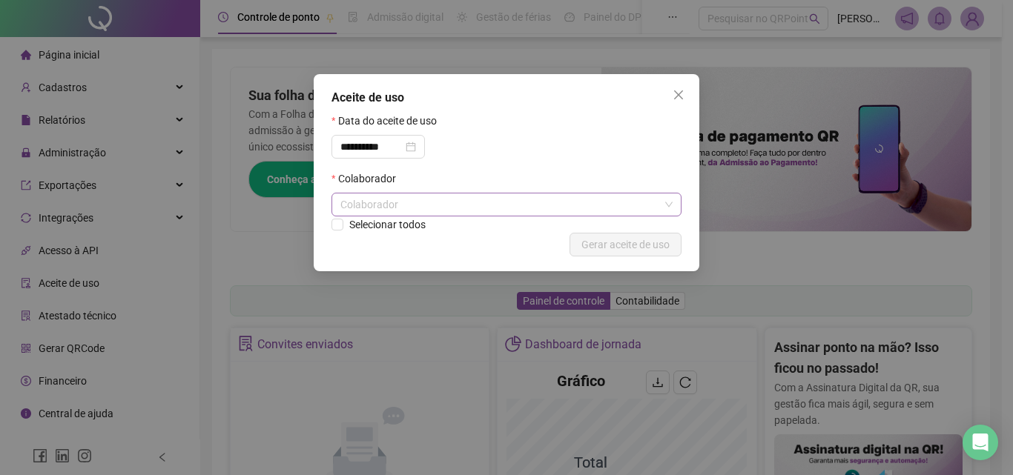
click at [379, 214] on div "Colaborador" at bounding box center [507, 205] width 350 height 24
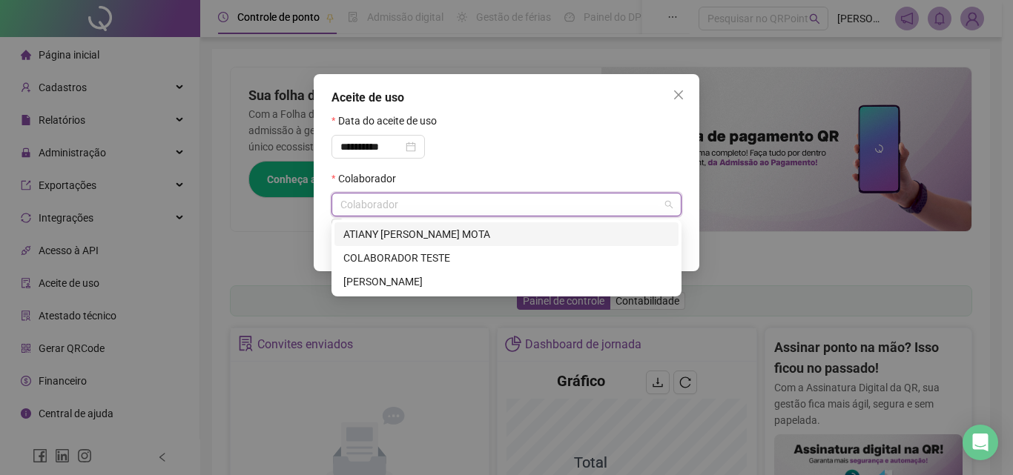
click at [310, 217] on div "**********" at bounding box center [506, 237] width 1013 height 475
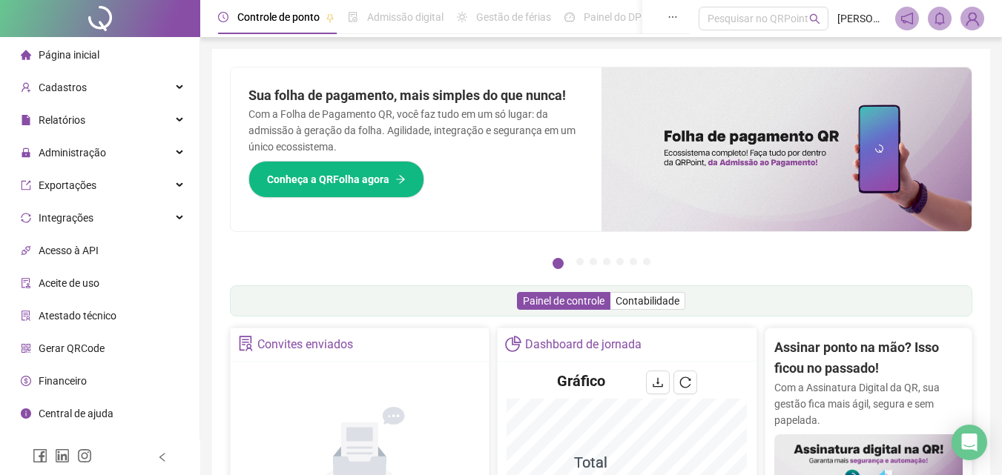
click at [334, 231] on div "Sua folha de pagamento, mais simples do que nunca! Com a Folha de Pagamento QR,…" at bounding box center [416, 150] width 371 height 164
click at [94, 292] on div "Aceite de uso" at bounding box center [60, 284] width 79 height 30
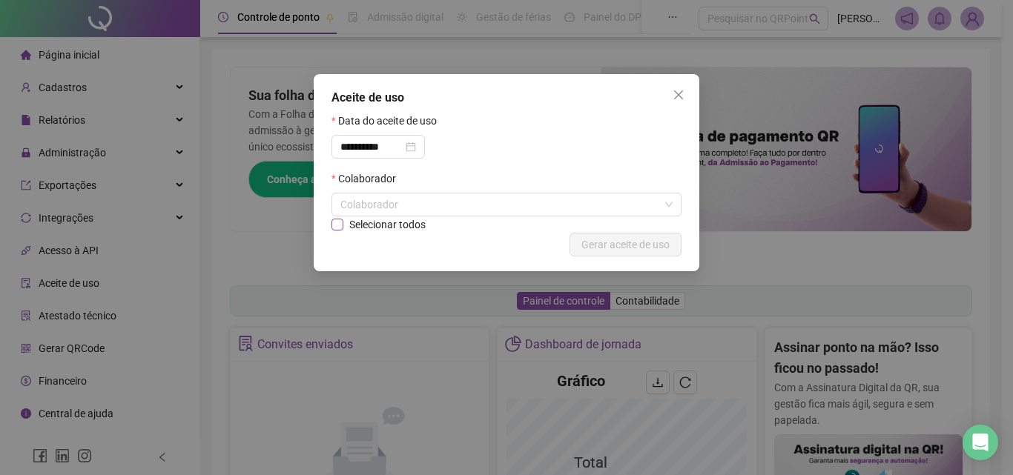
click at [344, 223] on span "Selecionar todos" at bounding box center [387, 225] width 88 height 16
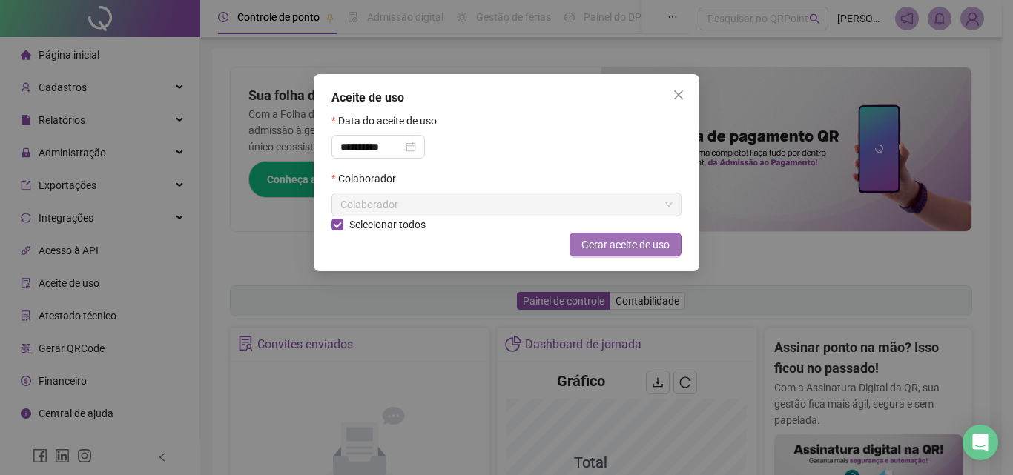
click at [620, 245] on span "Gerar aceite de uso" at bounding box center [626, 245] width 88 height 16
click at [686, 96] on span "Close" at bounding box center [679, 95] width 24 height 12
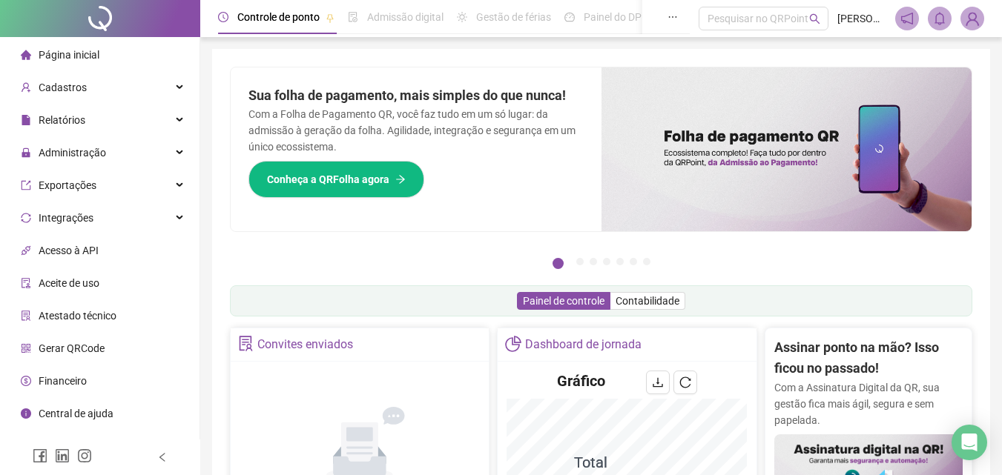
click at [86, 287] on span "Aceite de uso" at bounding box center [69, 283] width 61 height 12
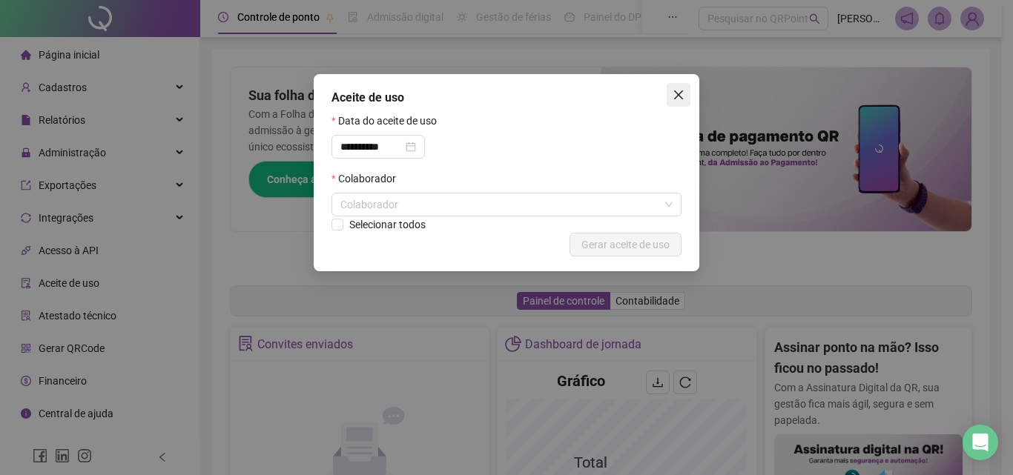
click at [688, 90] on span "Close" at bounding box center [679, 95] width 24 height 12
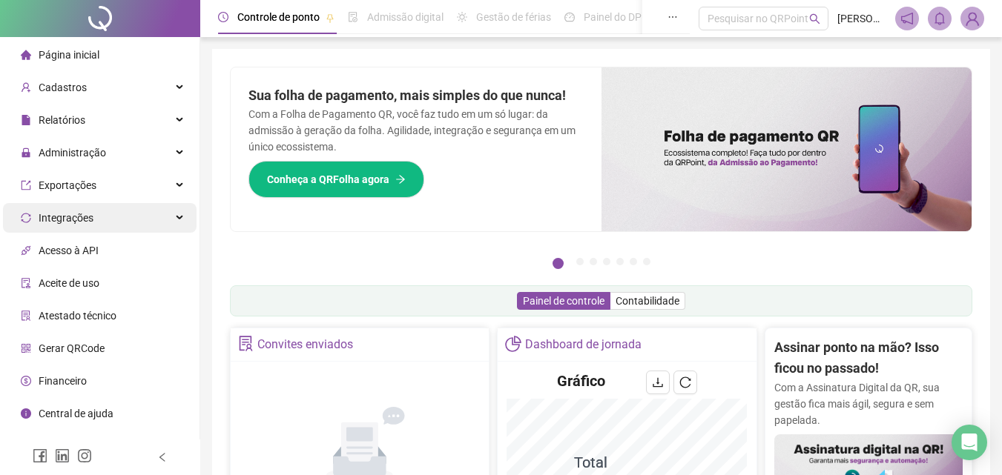
click at [64, 214] on span "Integrações" at bounding box center [66, 218] width 55 height 12
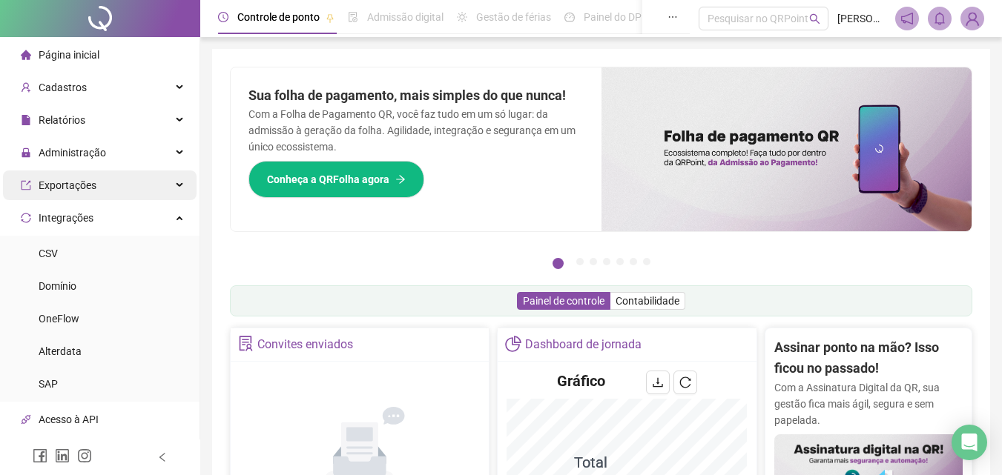
click at [77, 191] on span "Exportações" at bounding box center [68, 186] width 58 height 12
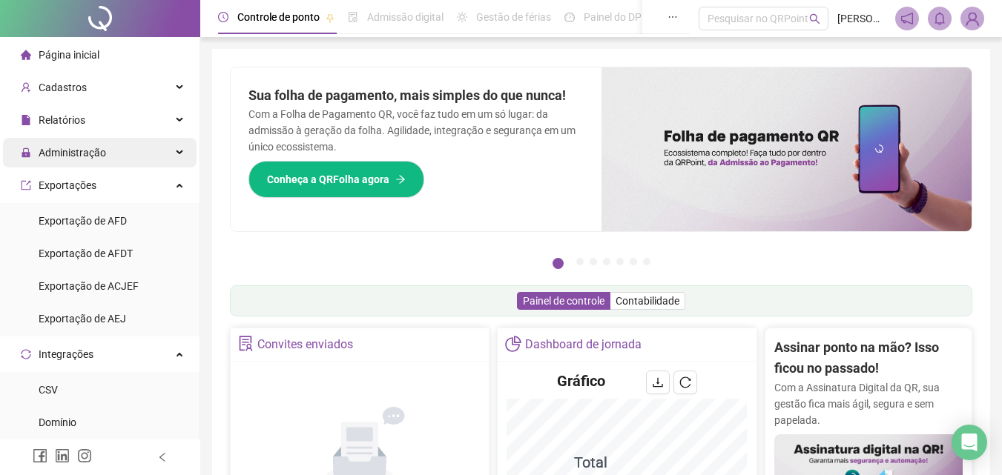
click at [96, 160] on span "Administração" at bounding box center [63, 153] width 85 height 30
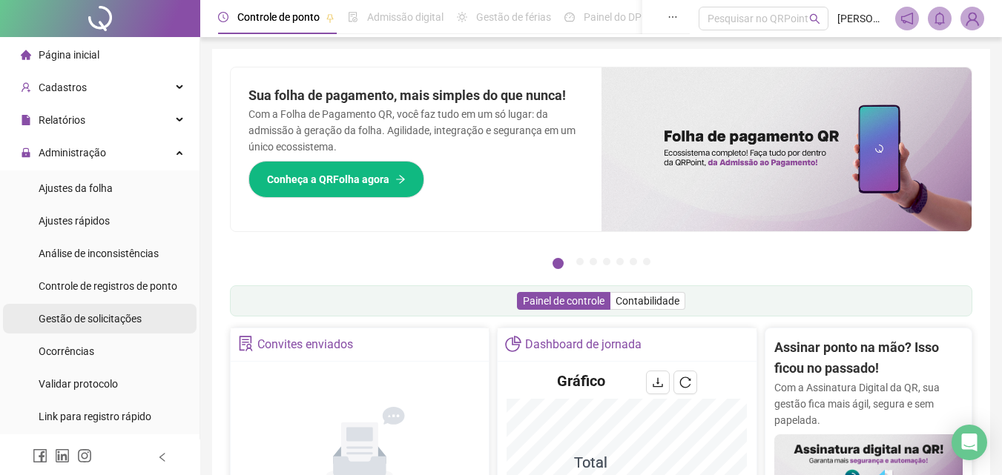
click at [128, 315] on span "Gestão de solicitações" at bounding box center [90, 319] width 103 height 12
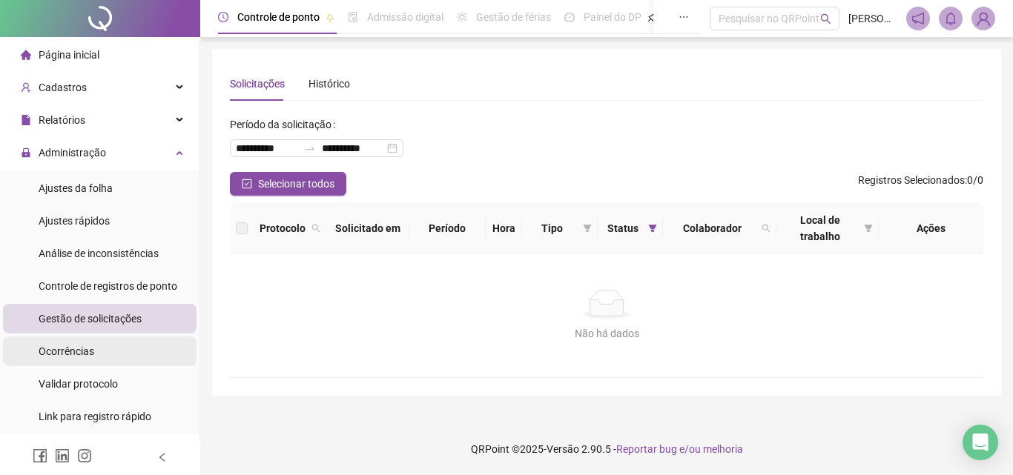
click at [59, 361] on div "Ocorrências" at bounding box center [67, 352] width 56 height 30
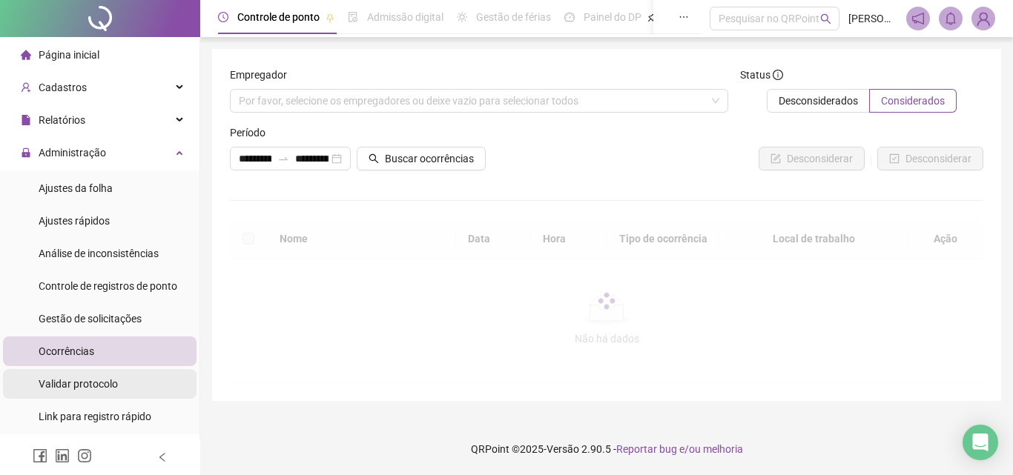
click at [76, 387] on span "Validar protocolo" at bounding box center [78, 384] width 79 height 12
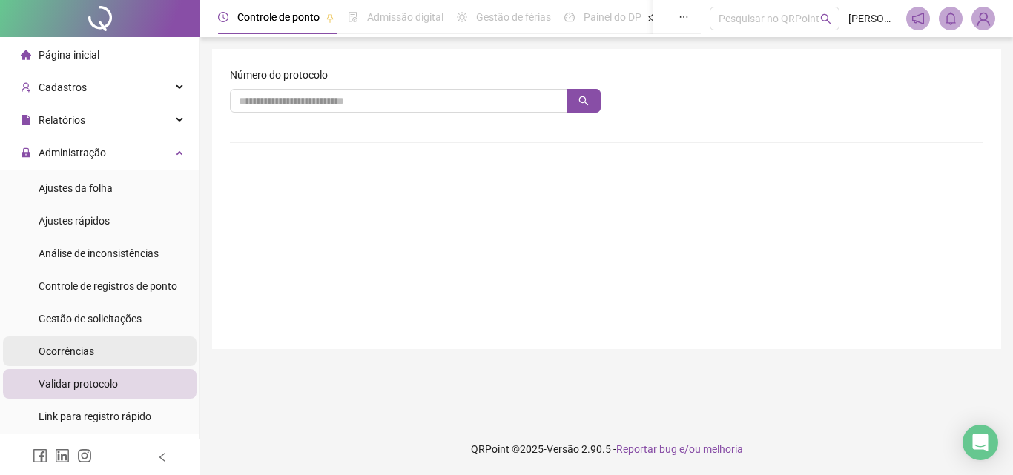
click at [82, 340] on div "Ocorrências" at bounding box center [67, 352] width 56 height 30
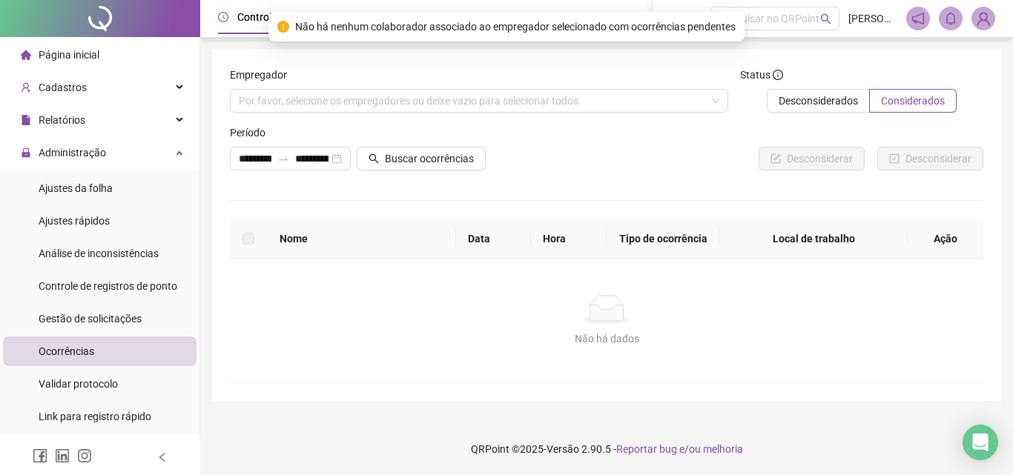
click at [108, 57] on li "Página inicial" at bounding box center [100, 55] width 194 height 30
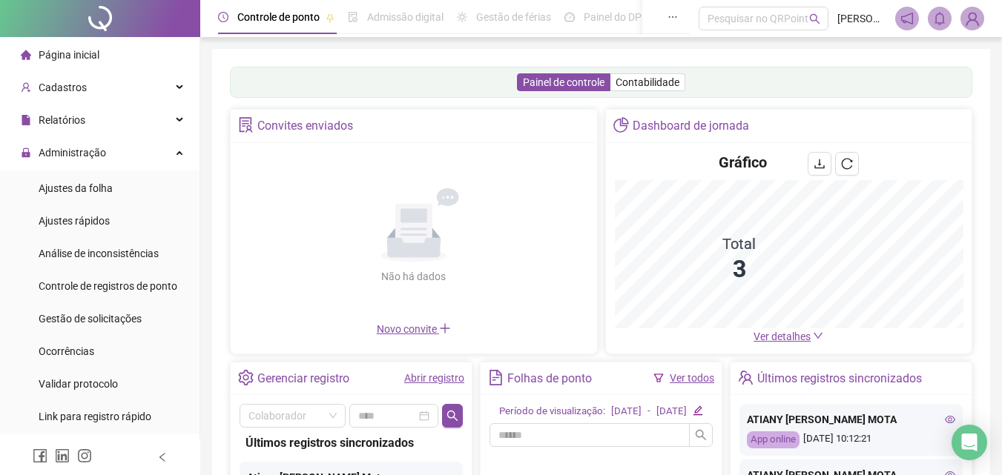
click at [910, 22] on icon "notification" at bounding box center [907, 18] width 13 height 13
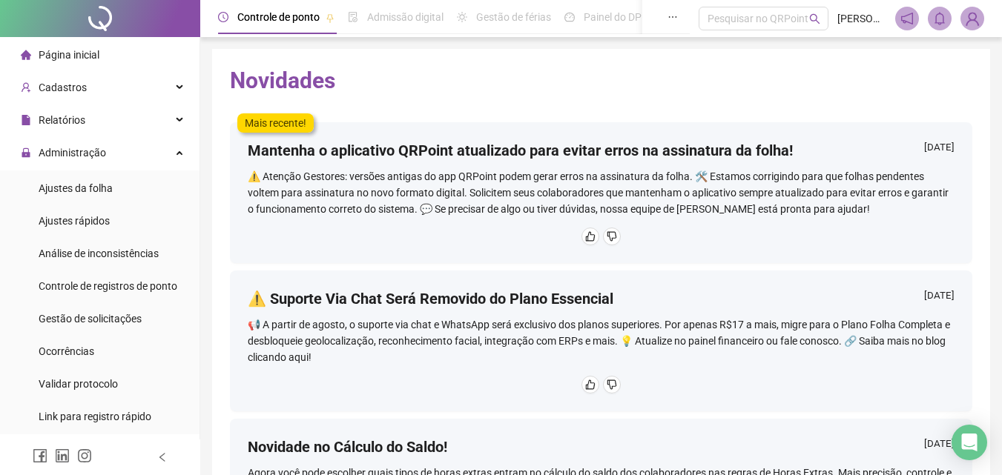
click at [972, 20] on img at bounding box center [972, 18] width 22 height 22
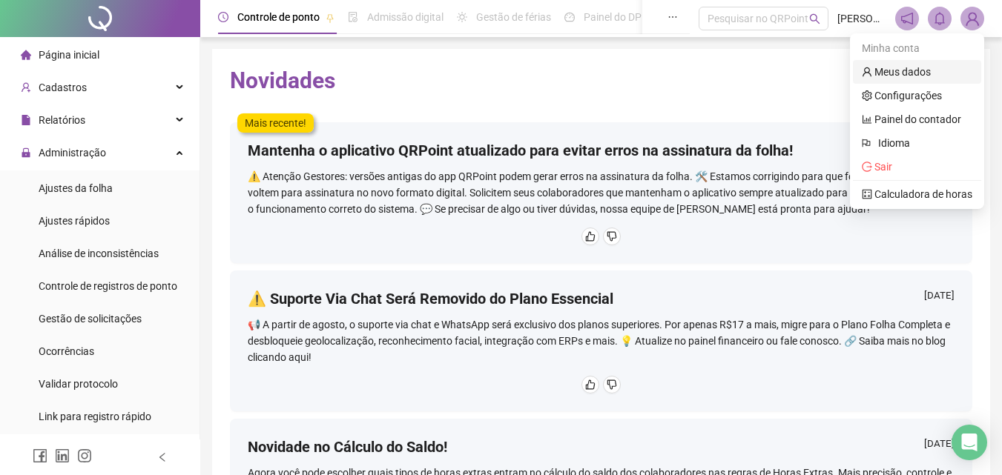
click at [915, 76] on link "Meus dados" at bounding box center [896, 72] width 69 height 12
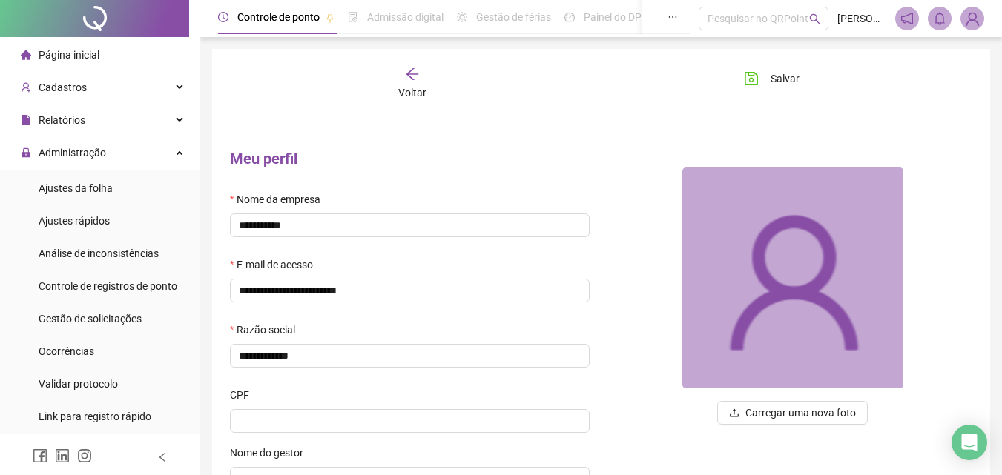
click at [129, 56] on li "Página inicial" at bounding box center [100, 55] width 194 height 30
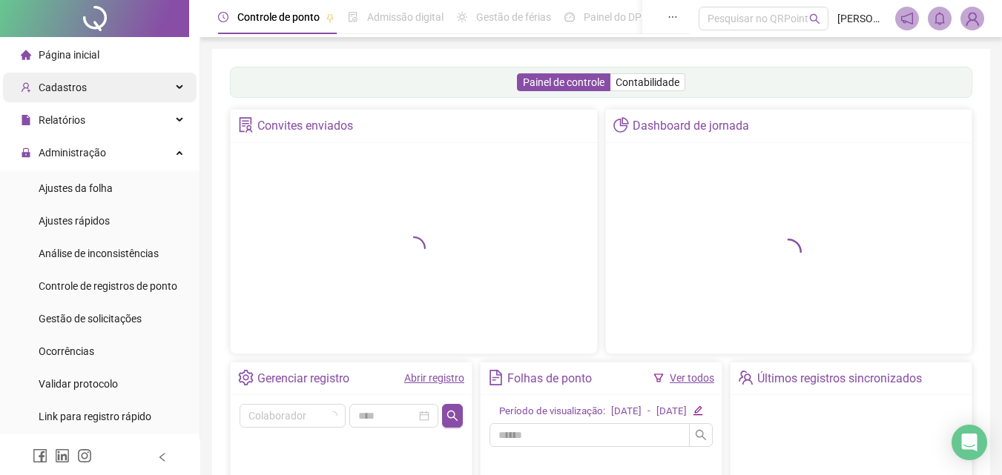
click at [117, 93] on div "Cadastros" at bounding box center [100, 88] width 194 height 30
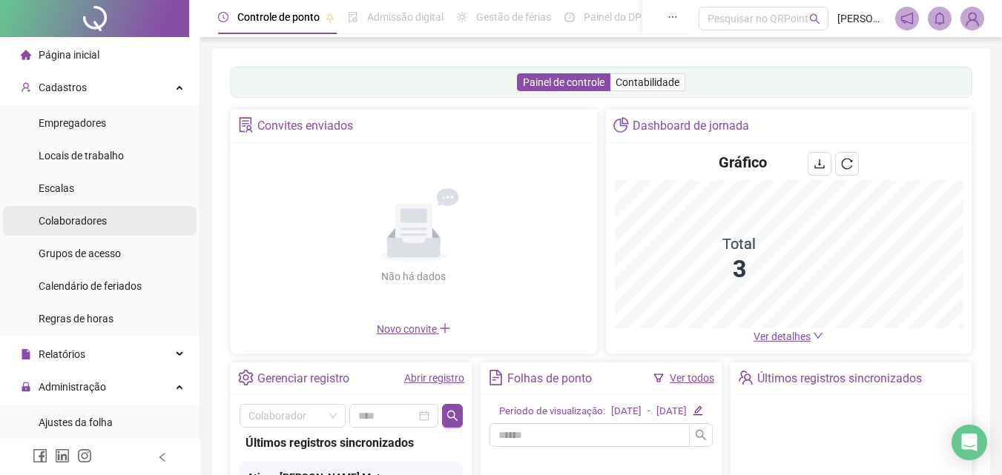
click at [79, 222] on span "Colaboradores" at bounding box center [73, 221] width 68 height 12
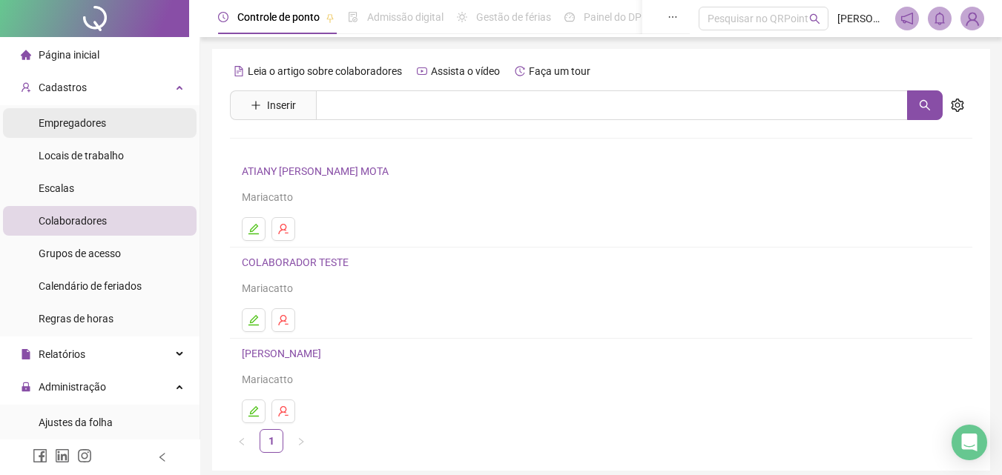
click at [70, 131] on div "Empregadores" at bounding box center [73, 123] width 68 height 30
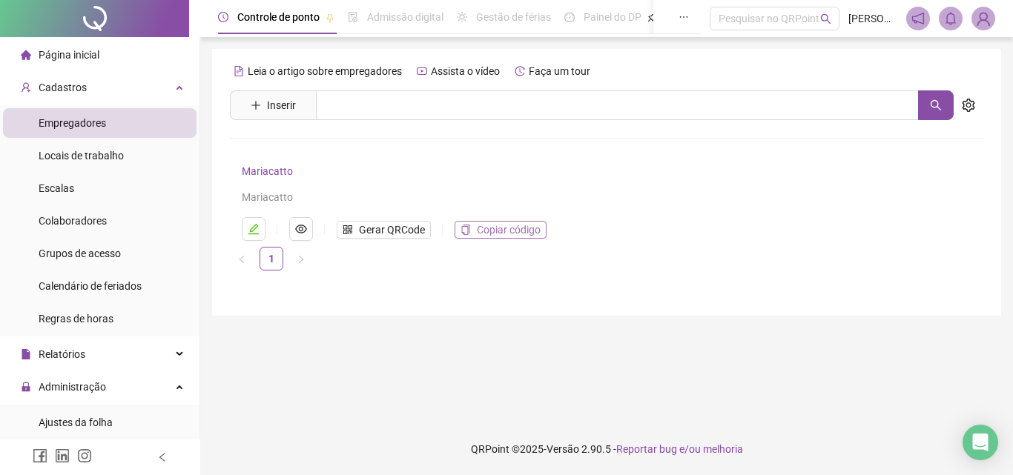
click at [506, 225] on span "Copiar código" at bounding box center [509, 230] width 64 height 16
click at [478, 224] on span "Copiar código" at bounding box center [509, 230] width 64 height 16
click at [308, 220] on button "button" at bounding box center [301, 229] width 24 height 24
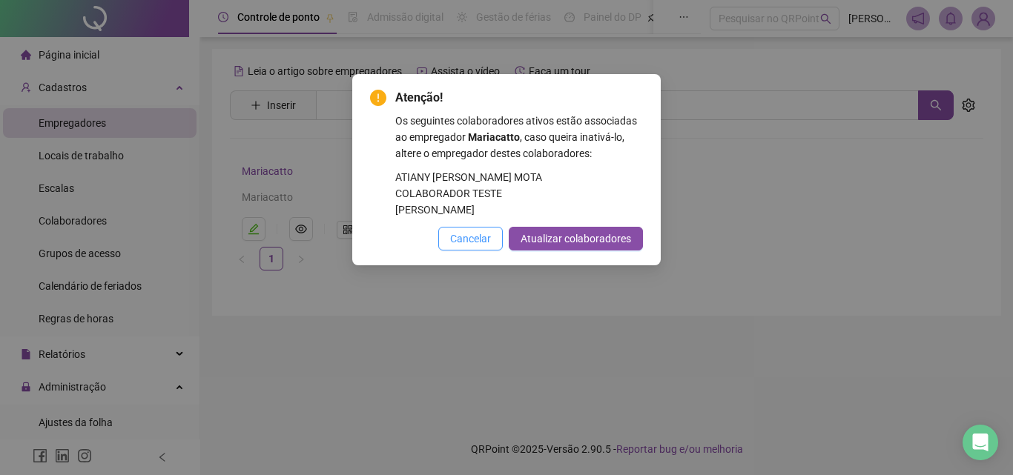
click at [495, 251] on button "Cancelar" at bounding box center [470, 239] width 65 height 24
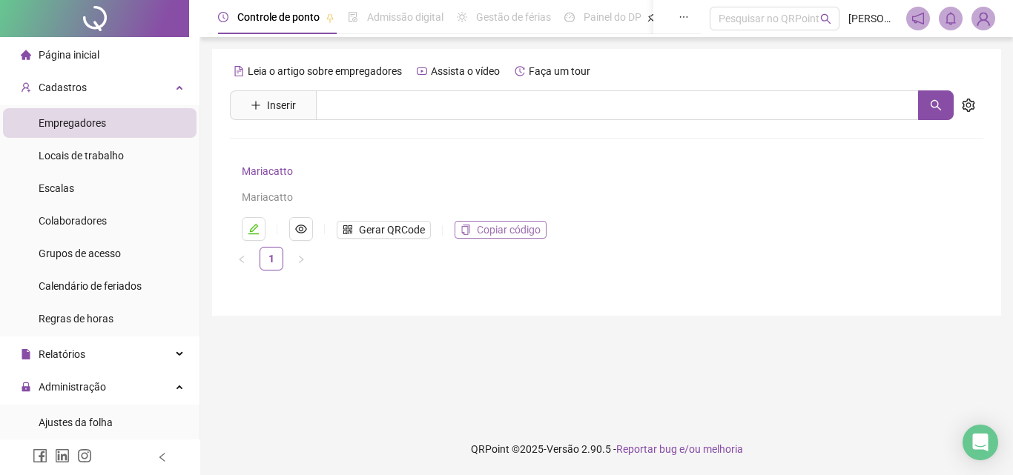
click at [504, 230] on span "Copiar código" at bounding box center [509, 230] width 64 height 16
click at [995, 17] on span at bounding box center [984, 19] width 24 height 24
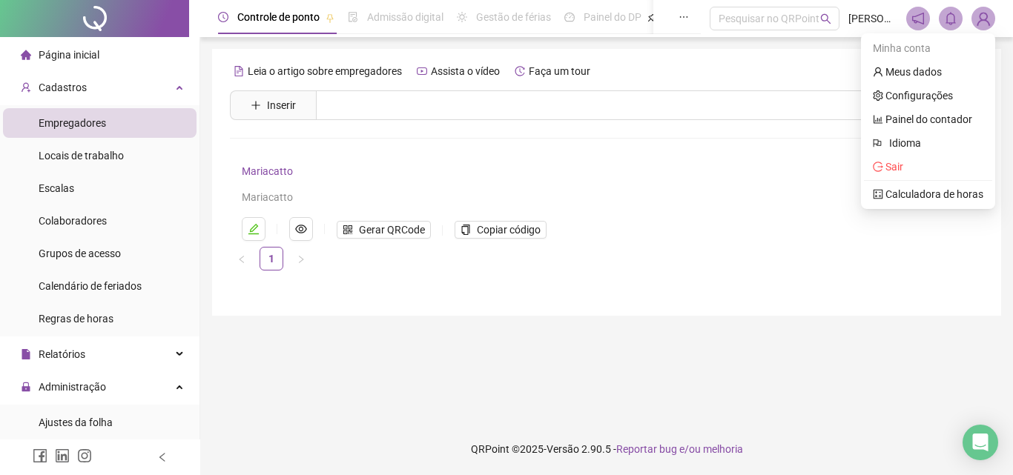
click at [988, 16] on img at bounding box center [983, 18] width 22 height 22
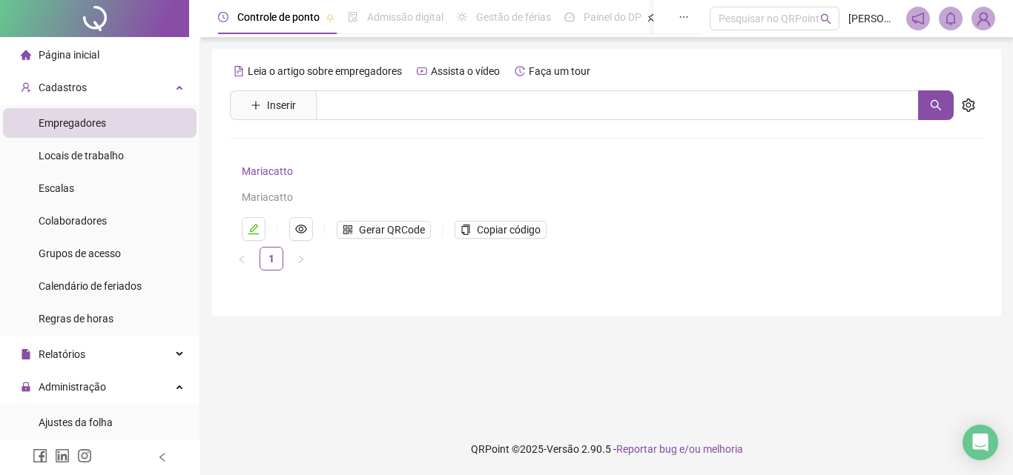
click at [988, 16] on img at bounding box center [983, 18] width 22 height 22
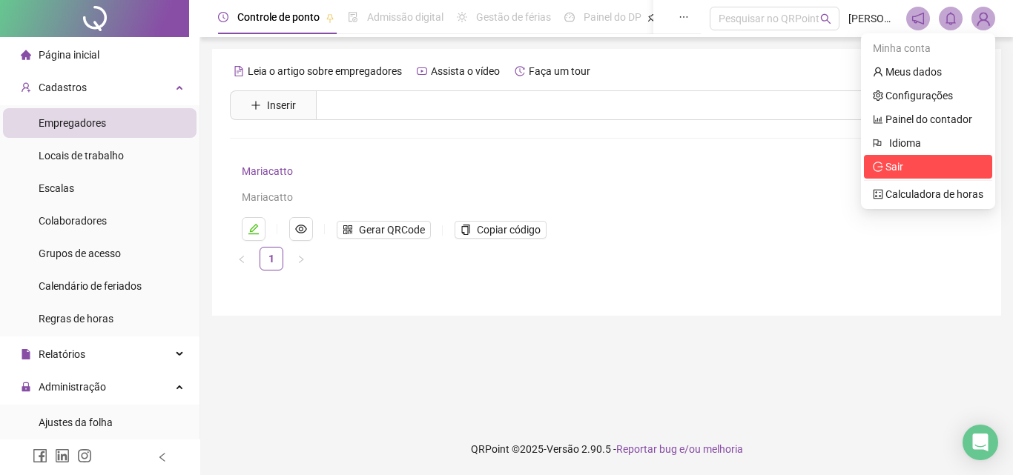
click at [898, 170] on span "Sair" at bounding box center [895, 167] width 18 height 12
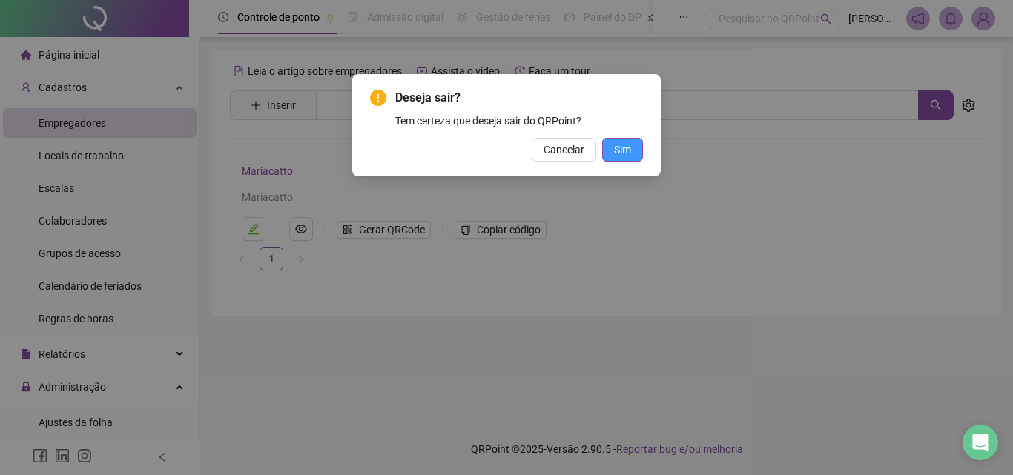
click at [624, 149] on span "Sim" at bounding box center [622, 150] width 17 height 16
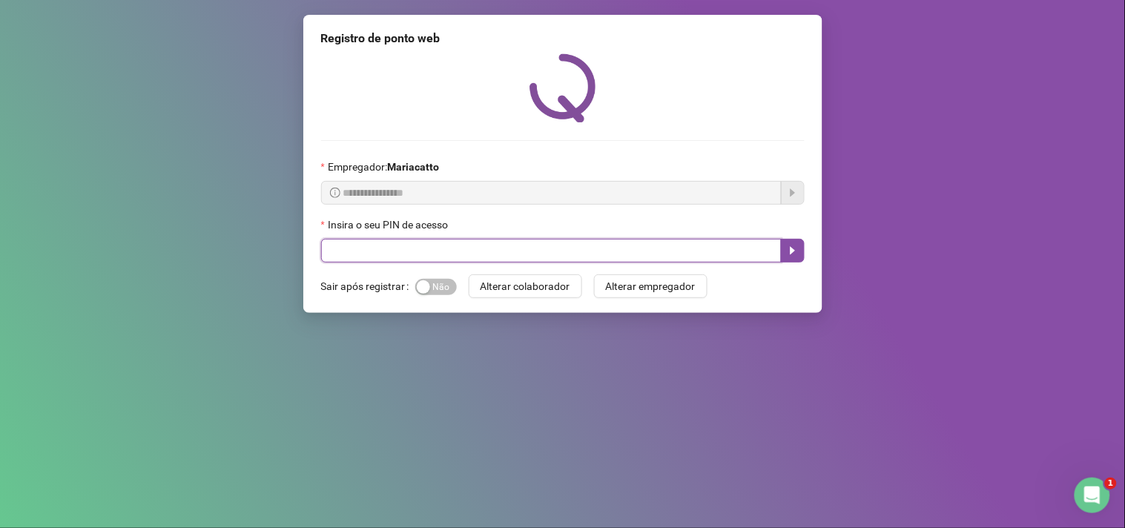
click at [345, 246] on input "text" at bounding box center [551, 251] width 461 height 24
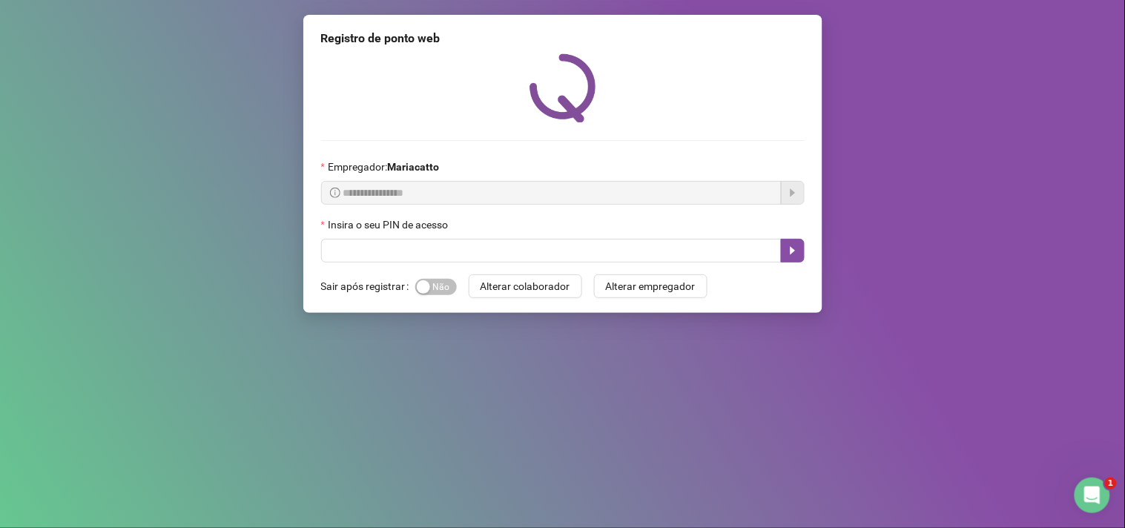
click at [455, 208] on form "**********" at bounding box center [563, 211] width 484 height 104
click at [734, 107] on div at bounding box center [563, 87] width 484 height 69
click at [412, 204] on span "**********" at bounding box center [551, 193] width 461 height 24
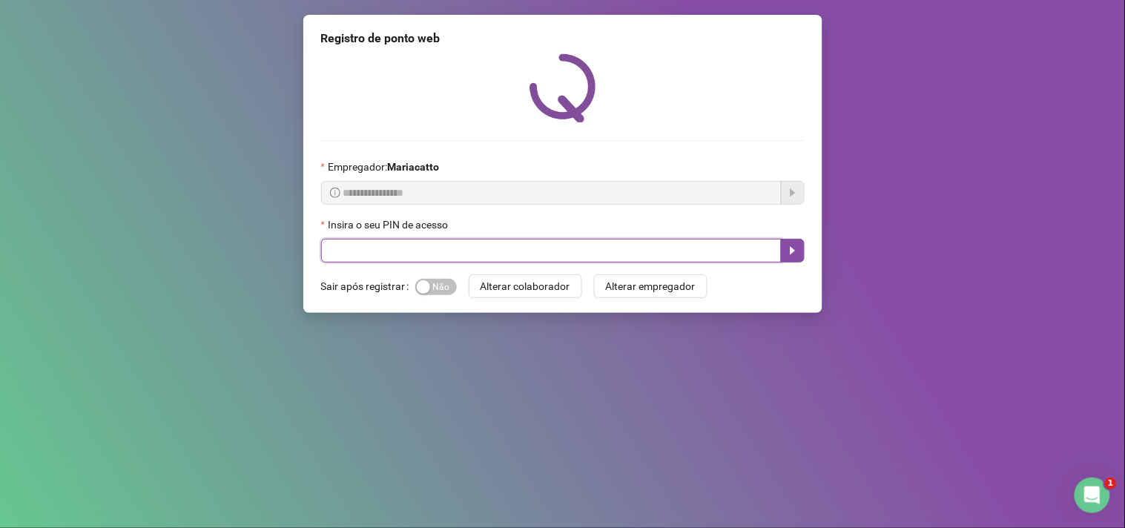
click at [458, 257] on input "text" at bounding box center [551, 251] width 461 height 24
type input "*"
click at [458, 257] on input "*****" at bounding box center [551, 251] width 461 height 24
paste input "text"
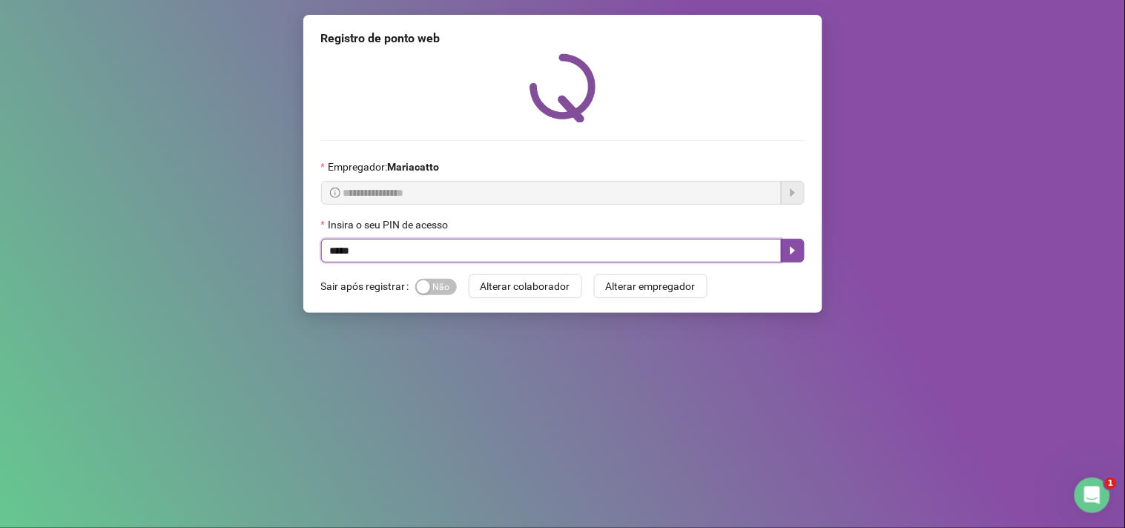
type input "*****"
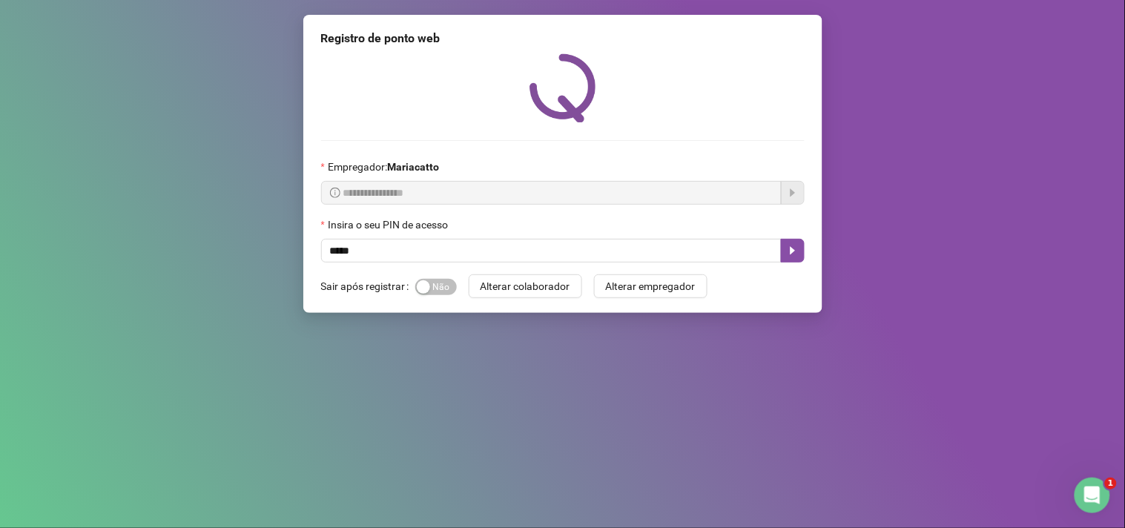
click at [602, 312] on div "**********" at bounding box center [562, 164] width 519 height 298
click at [782, 254] on button "button" at bounding box center [793, 251] width 24 height 24
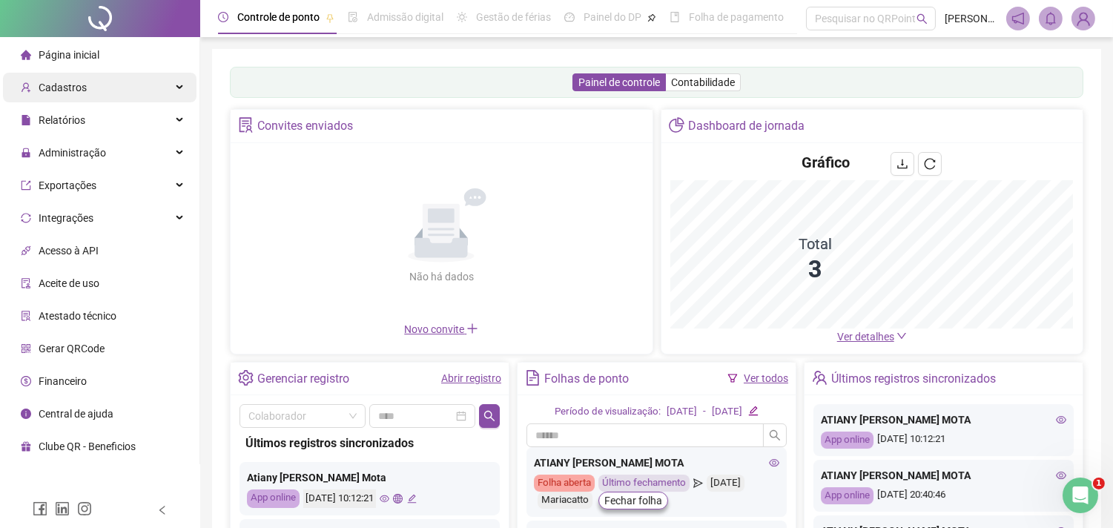
click at [76, 88] on span "Cadastros" at bounding box center [63, 88] width 48 height 12
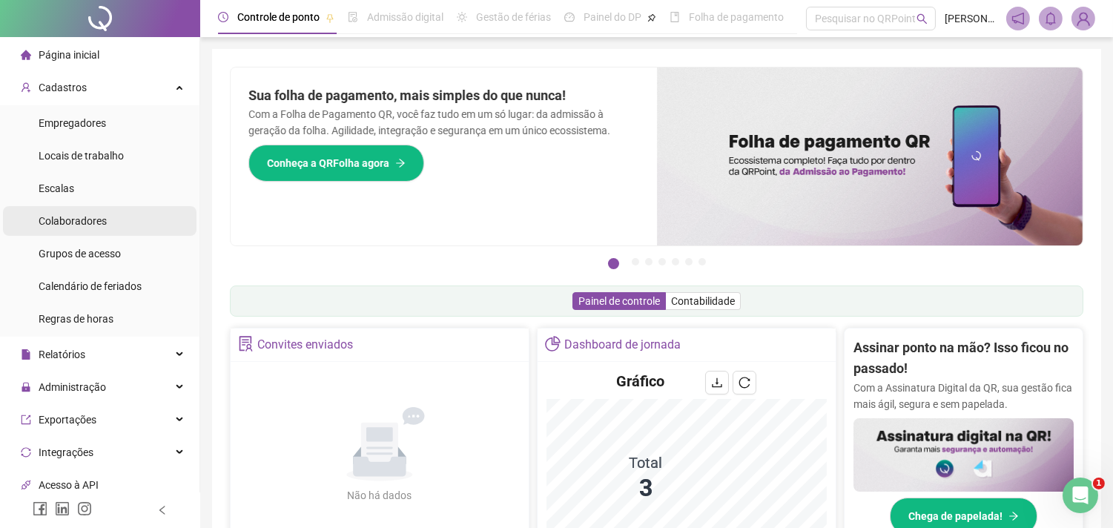
click at [47, 220] on span "Colaboradores" at bounding box center [73, 221] width 68 height 12
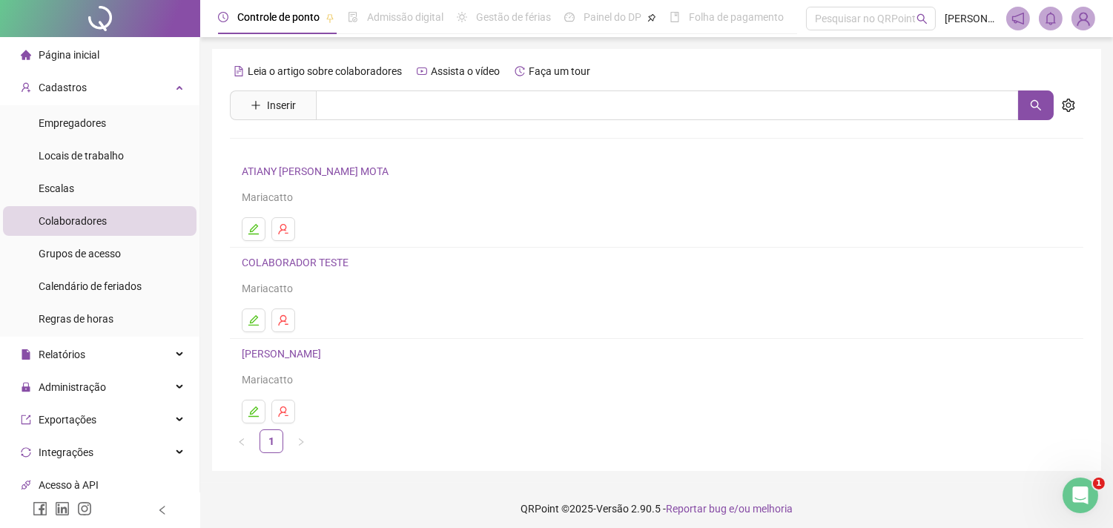
click at [398, 182] on div "ATIANY [PERSON_NAME] MOTA Mariacatto" at bounding box center [657, 183] width 830 height 43
click at [243, 230] on button "button" at bounding box center [254, 229] width 24 height 24
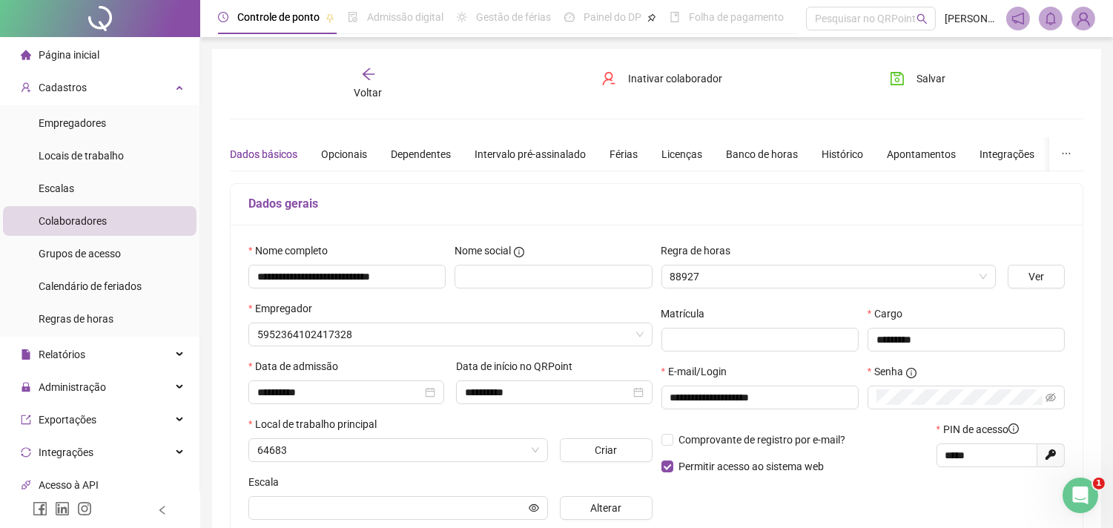
type input "**********"
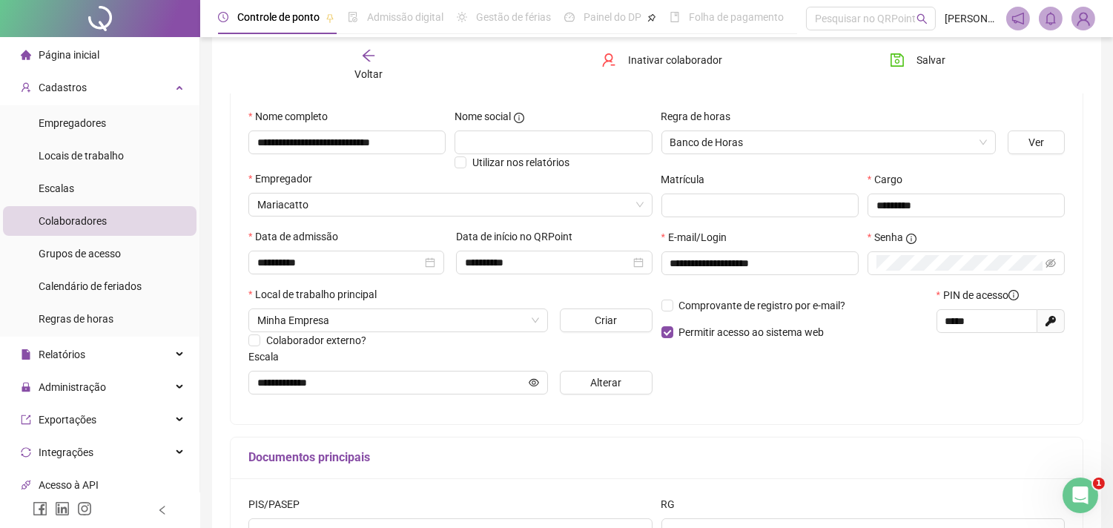
scroll to position [165, 0]
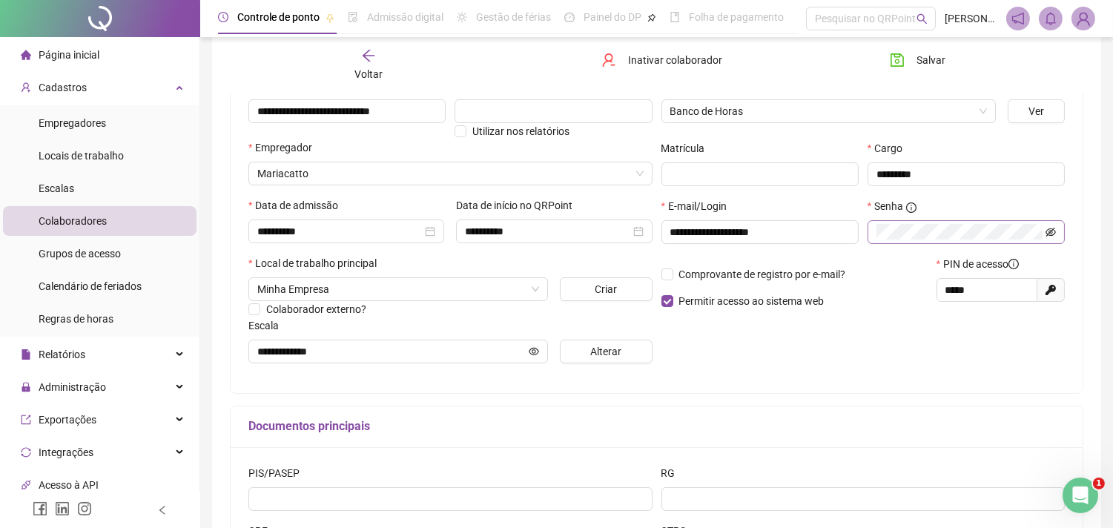
click at [1047, 235] on icon "eye-invisible" at bounding box center [1051, 232] width 10 height 9
click at [1047, 235] on icon "eye" at bounding box center [1051, 231] width 10 height 7
click at [1050, 237] on icon "eye-invisible" at bounding box center [1051, 232] width 10 height 10
click at [1050, 237] on icon "eye" at bounding box center [1051, 232] width 10 height 10
click at [981, 292] on input "*****" at bounding box center [986, 290] width 80 height 16
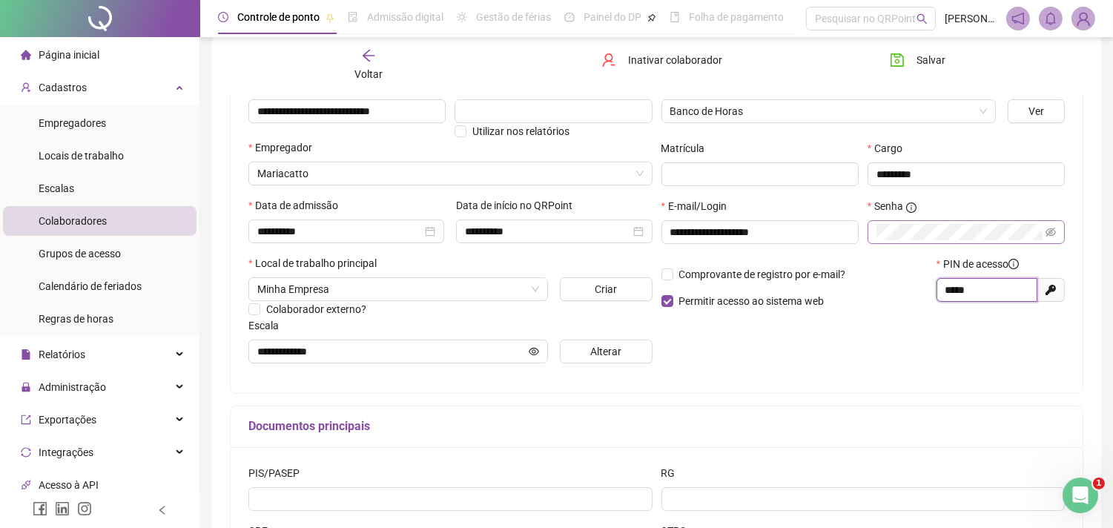
click at [981, 292] on input "*****" at bounding box center [986, 290] width 80 height 16
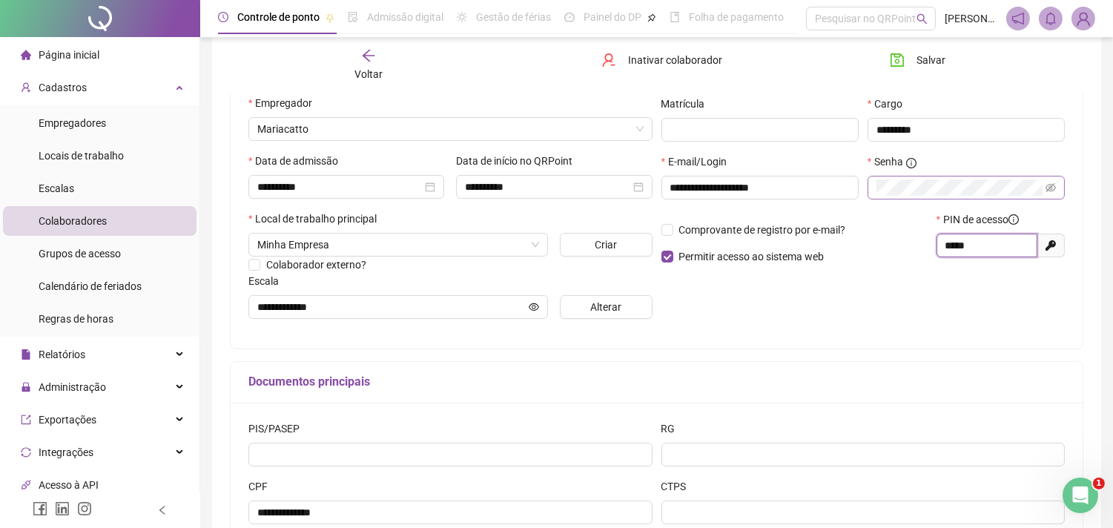
scroll to position [247, 0]
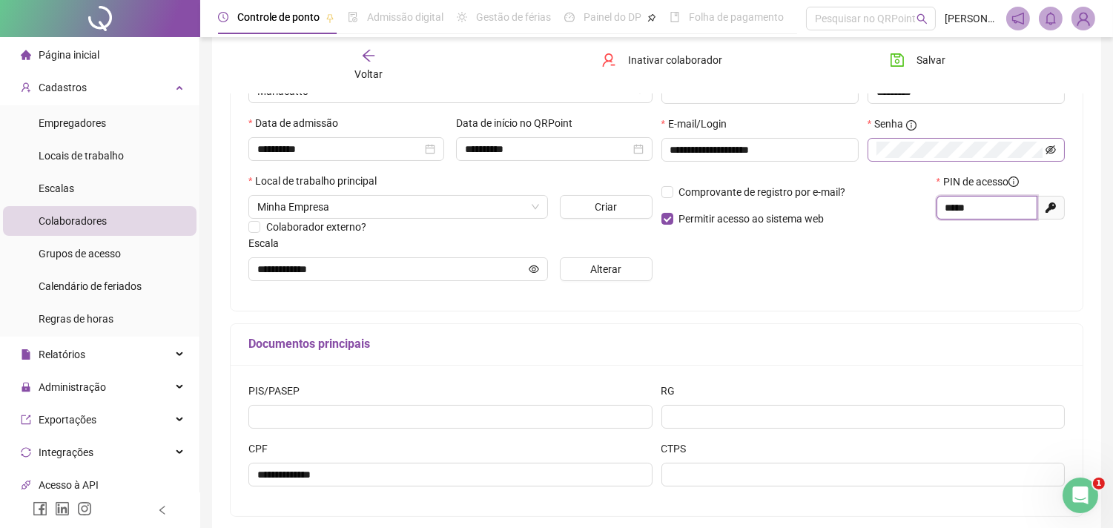
click at [1054, 148] on icon "eye-invisible" at bounding box center [1051, 149] width 10 height 9
click at [819, 197] on span "Comprovante de registro por e-mail?" at bounding box center [762, 192] width 167 height 12
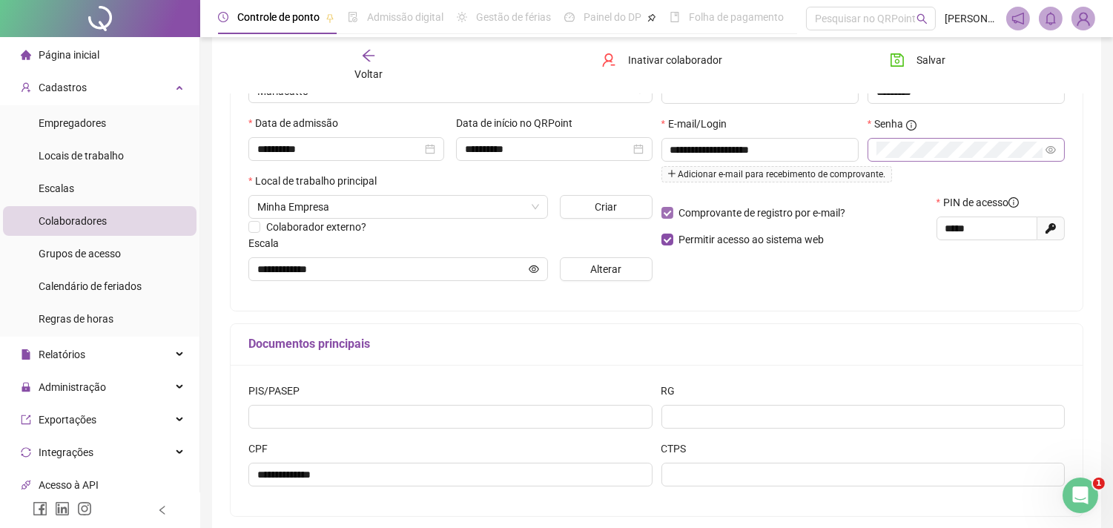
scroll to position [321, 0]
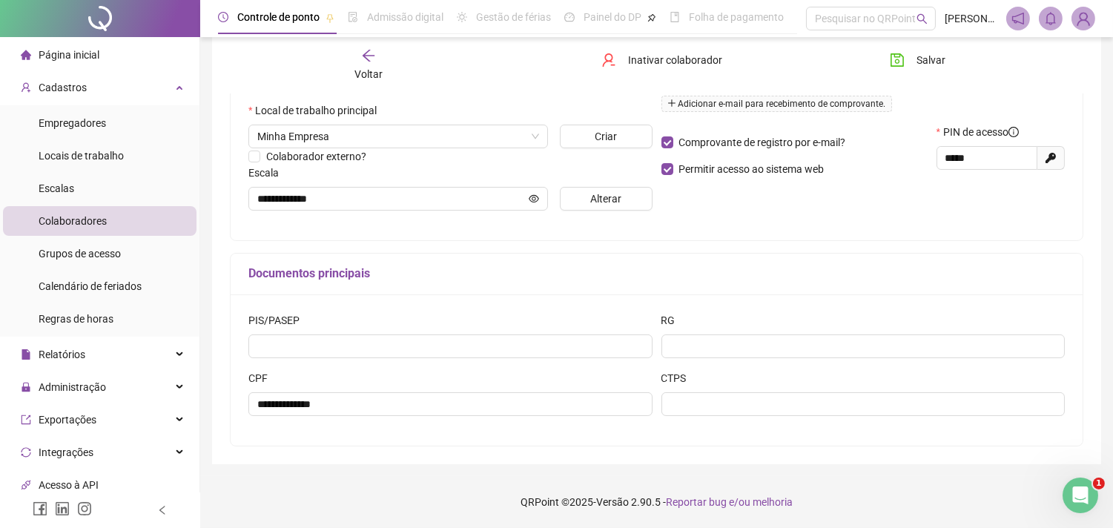
click at [749, 151] on div "Comprovante de registro por e-mail? Permitir acesso ao sistema web" at bounding box center [794, 156] width 275 height 64
click at [749, 139] on span "Comprovante de registro por e-mail?" at bounding box center [762, 142] width 167 height 12
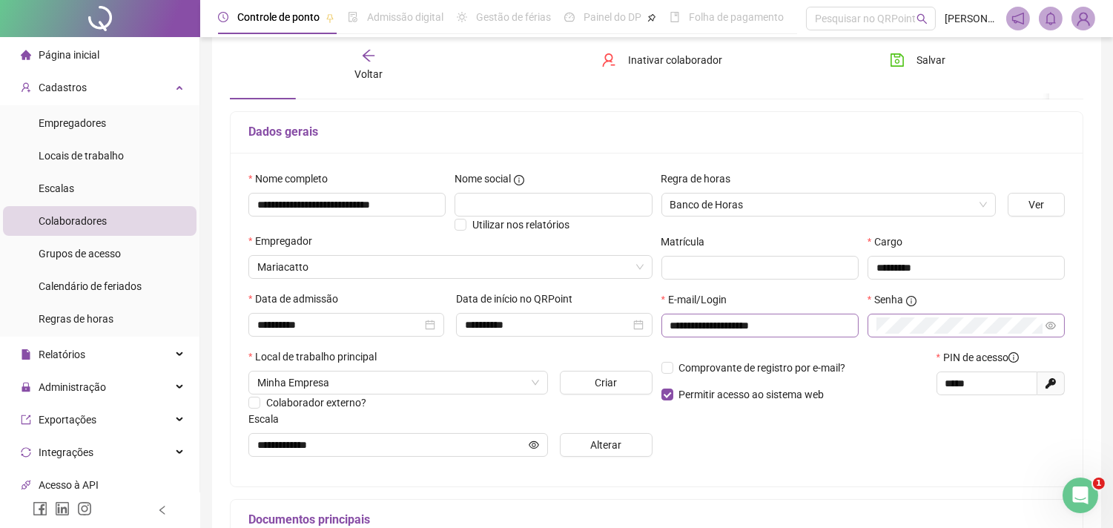
scroll to position [0, 0]
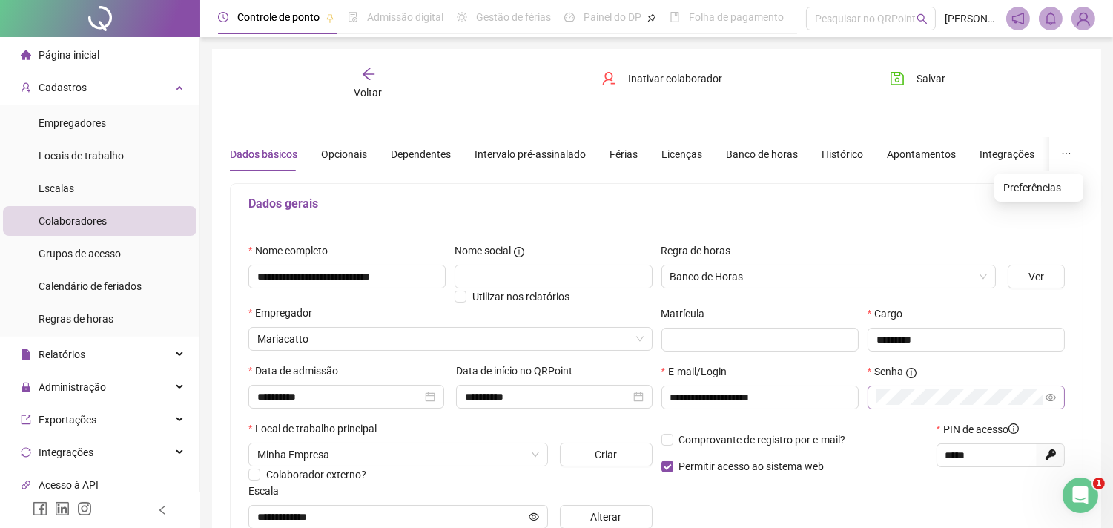
click at [1064, 165] on button "button" at bounding box center [1067, 154] width 34 height 34
click at [1064, 156] on icon "ellipsis" at bounding box center [1067, 153] width 10 height 10
click at [931, 79] on span "Salvar" at bounding box center [931, 78] width 29 height 16
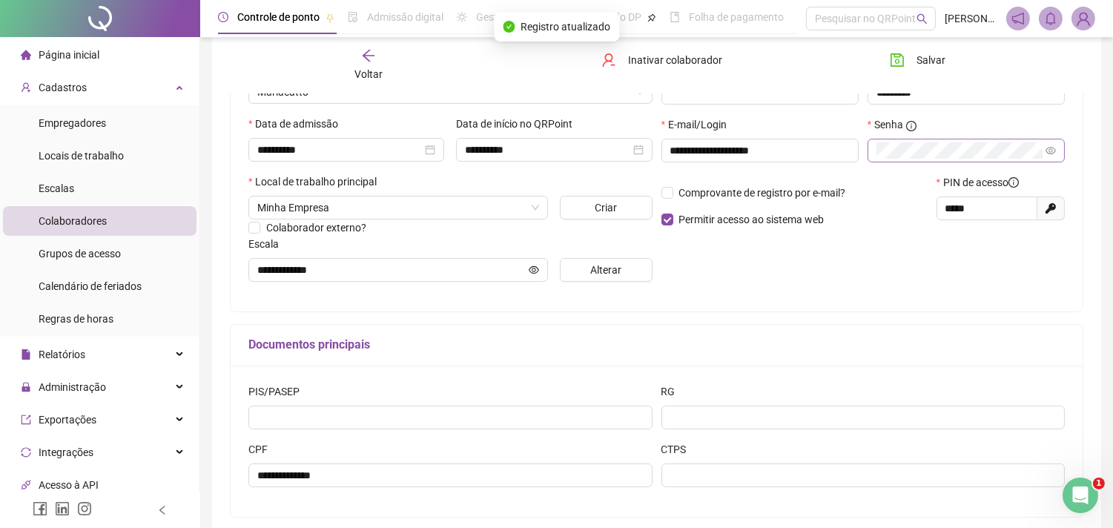
scroll to position [247, 0]
click at [925, 54] on span "Salvar" at bounding box center [931, 60] width 29 height 16
click at [988, 196] on div "PIN de acesso" at bounding box center [1001, 185] width 128 height 22
click at [989, 200] on span "*****" at bounding box center [987, 208] width 101 height 24
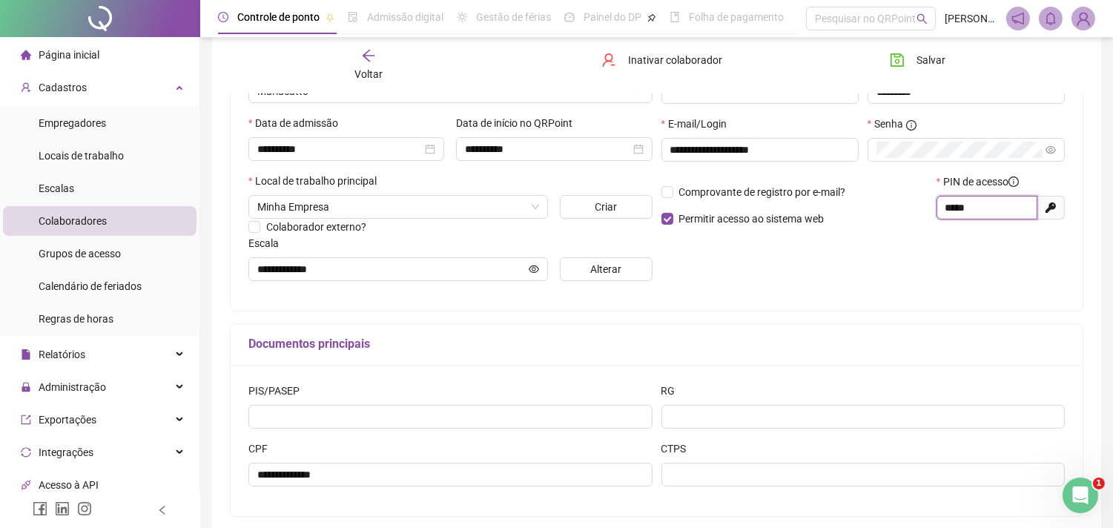
click at [1001, 213] on input "*****" at bounding box center [986, 208] width 80 height 16
click at [70, 215] on span "Colaboradores" at bounding box center [73, 221] width 68 height 12
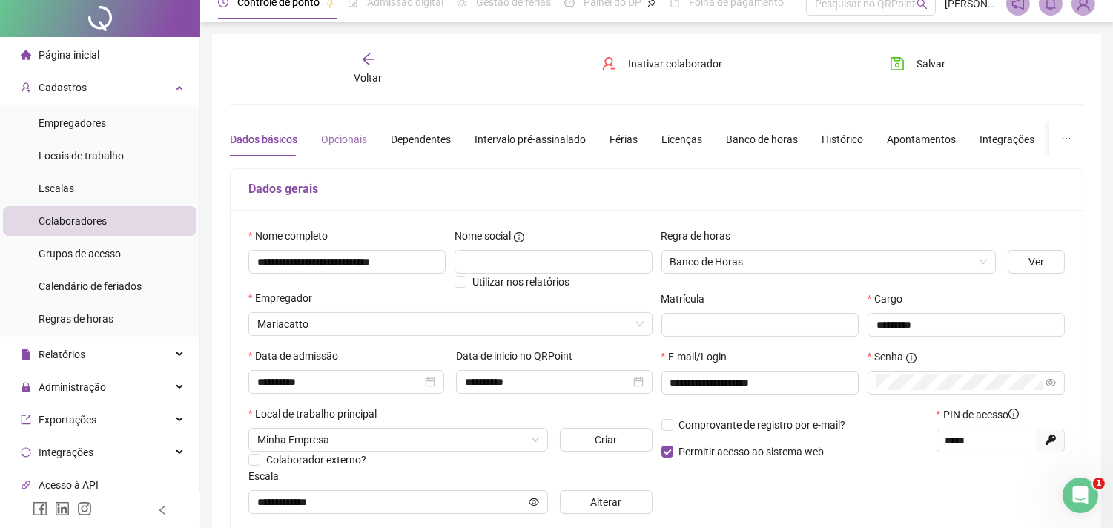
scroll to position [0, 0]
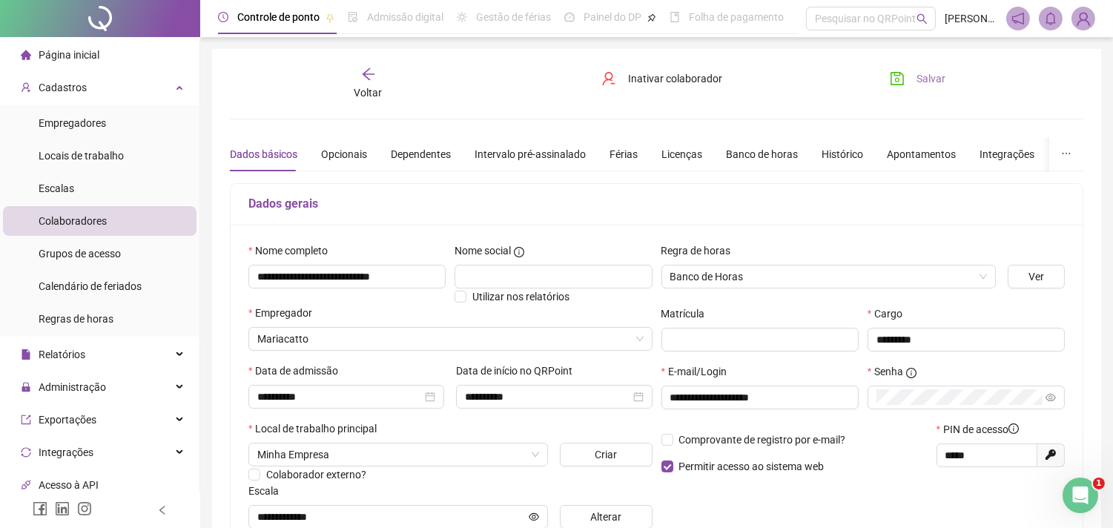
click at [923, 77] on span "Salvar" at bounding box center [931, 78] width 29 height 16
click at [363, 82] on div "Voltar" at bounding box center [368, 84] width 133 height 34
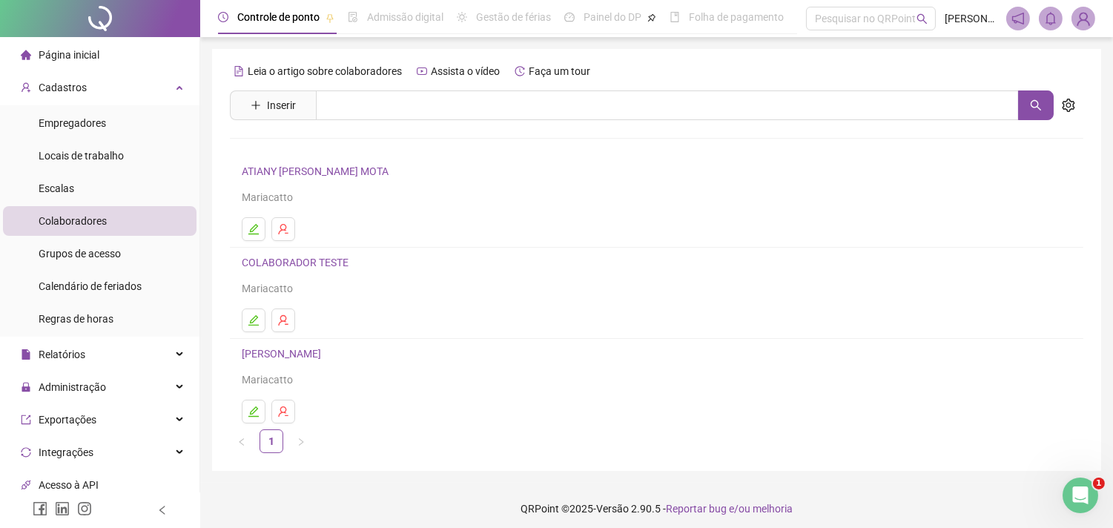
click at [312, 355] on link "[PERSON_NAME]" at bounding box center [284, 354] width 84 height 12
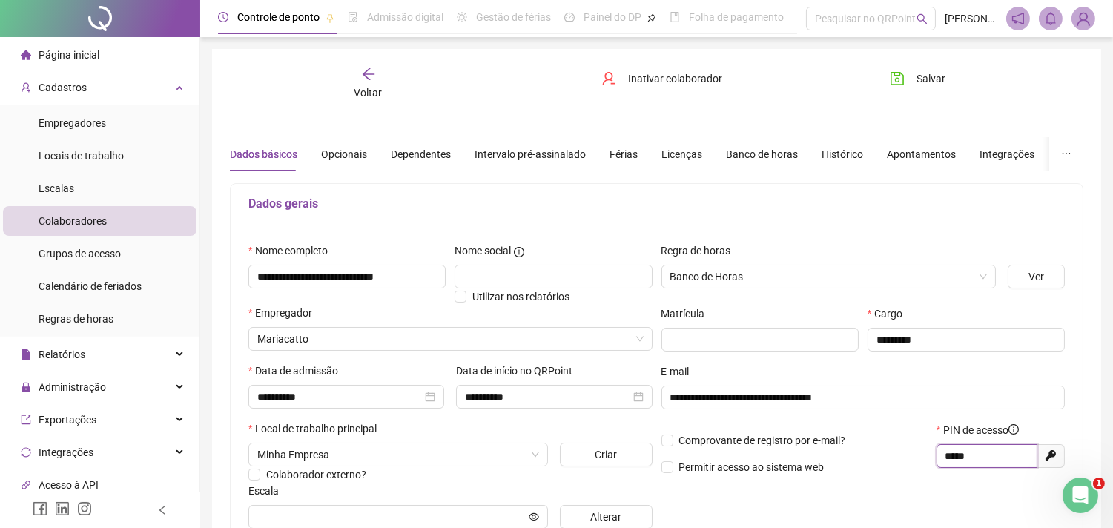
click at [975, 464] on input "*****" at bounding box center [986, 456] width 80 height 16
click at [77, 108] on div "Empregadores" at bounding box center [73, 123] width 68 height 30
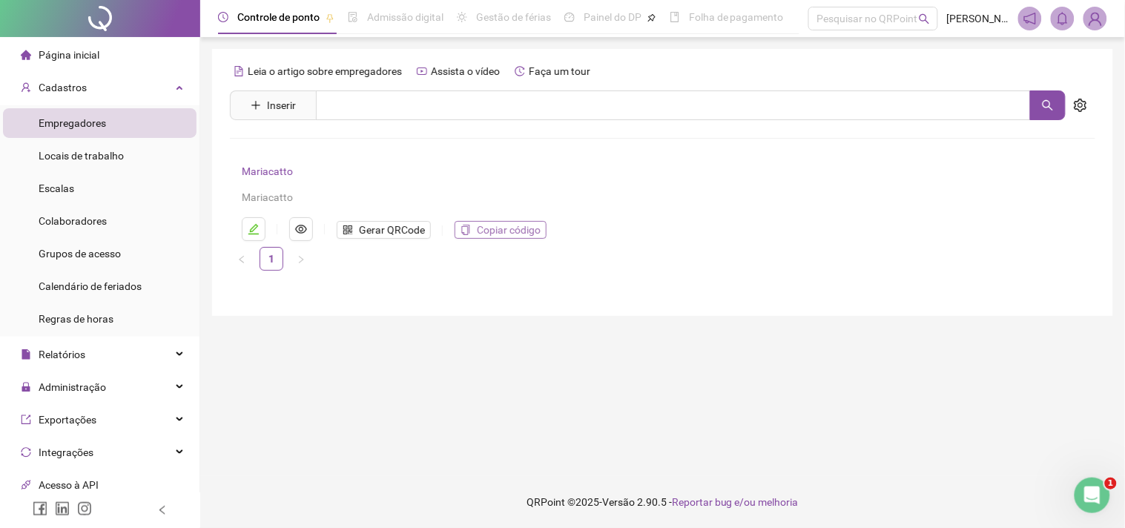
click at [483, 227] on span "Copiar código" at bounding box center [509, 230] width 64 height 16
click at [1096, 22] on img at bounding box center [1096, 18] width 22 height 22
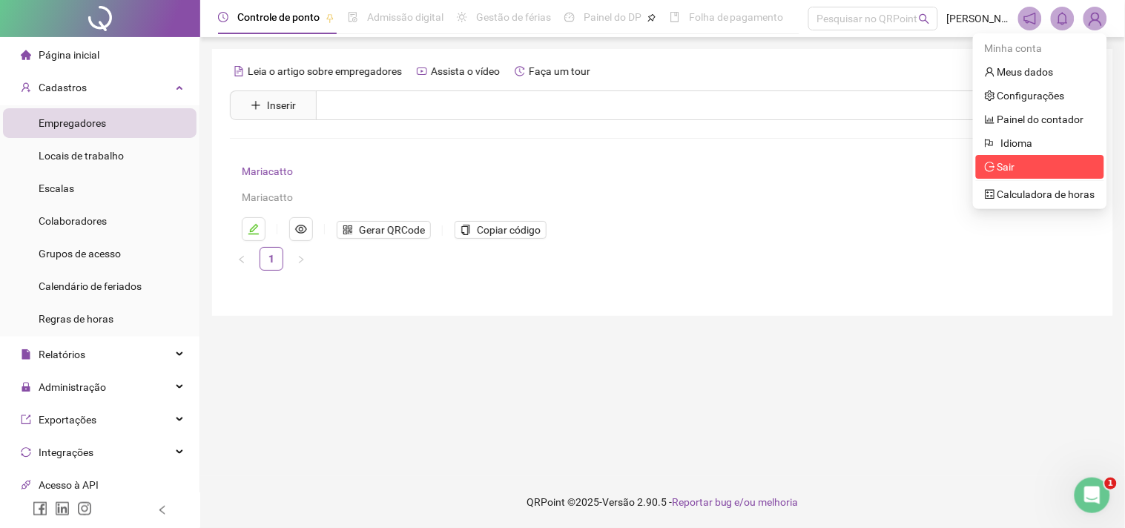
click at [1022, 169] on span "Sair" at bounding box center [1040, 167] width 111 height 16
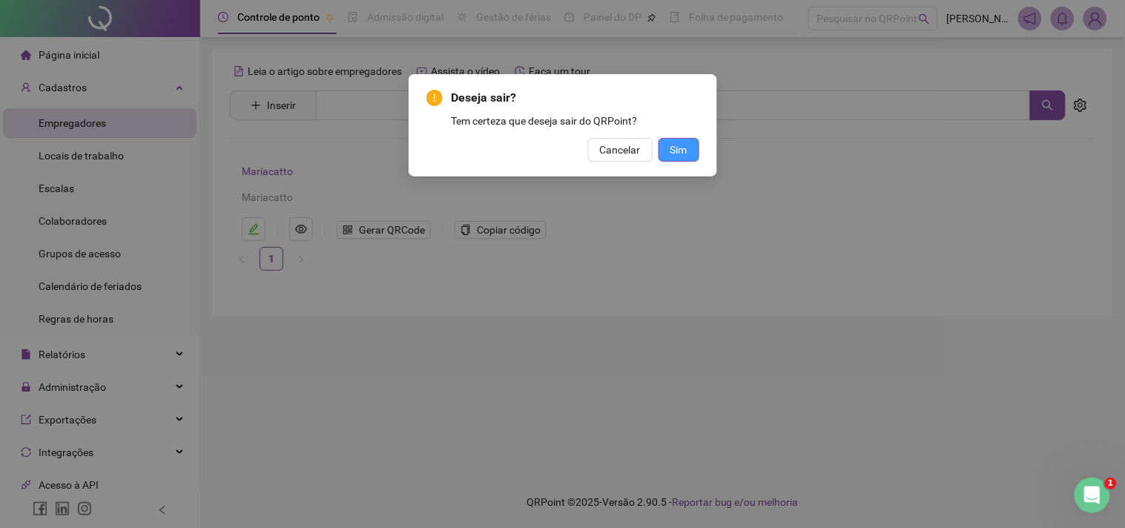
click at [680, 154] on span "Sim" at bounding box center [679, 150] width 17 height 16
